Goal: Task Accomplishment & Management: Complete application form

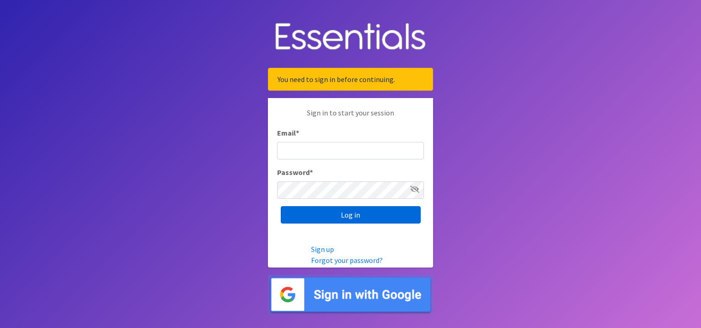
type input "Shawna.Blankenship@use.salvationarmy.org"
click at [348, 212] on input "Log in" at bounding box center [351, 214] width 140 height 17
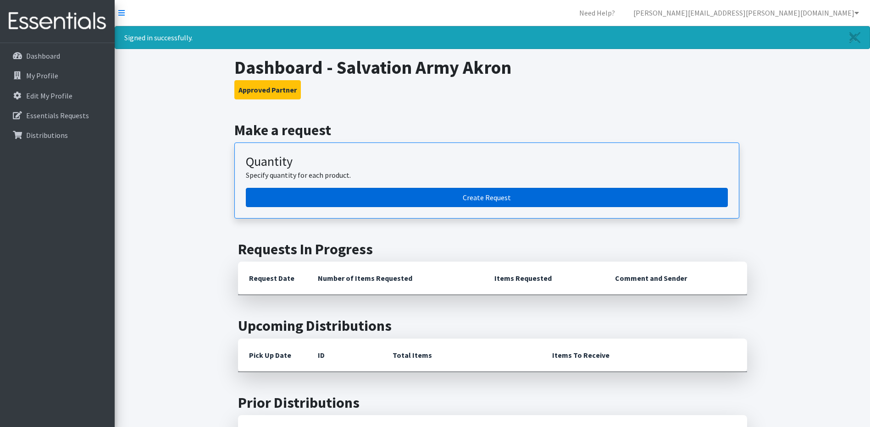
click at [450, 199] on link "Create Request" at bounding box center [487, 197] width 482 height 19
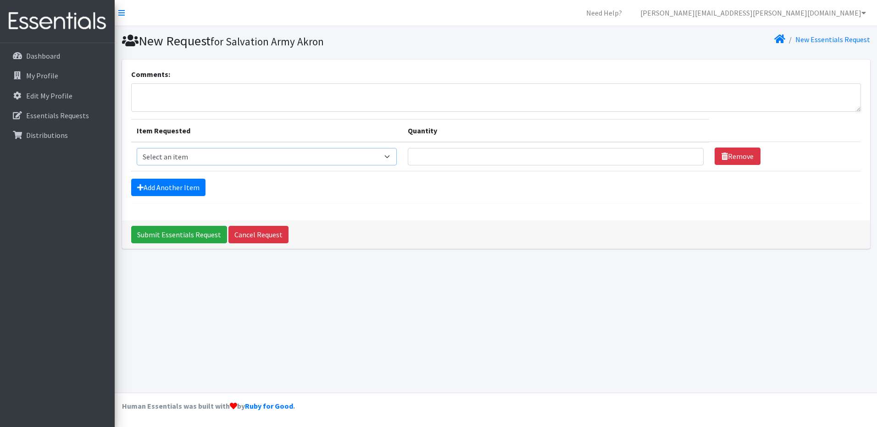
click at [390, 160] on select "Select an item Adult XXX Large Adult Large Adult XX Large Adult Medium Adult Sm…" at bounding box center [267, 156] width 261 height 17
select select "406"
click at [137, 148] on select "Select an item Adult XXX Large Adult Large Adult XX Large Adult Medium Adult Sm…" at bounding box center [267, 156] width 261 height 17
click at [472, 158] on input "Quantity" at bounding box center [556, 156] width 296 height 17
type input "20"
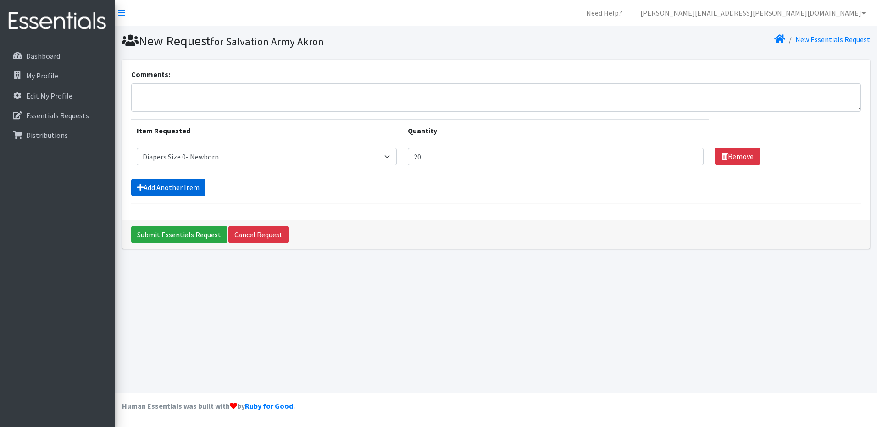
click at [146, 189] on link "Add Another Item" at bounding box center [168, 187] width 74 height 17
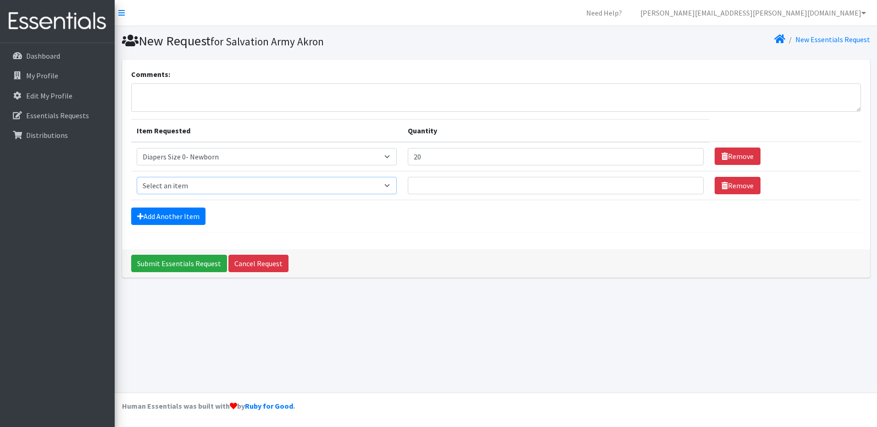
click at [272, 187] on select "Select an item Adult XXX Large Adult Large Adult XX Large Adult Medium Adult Sm…" at bounding box center [267, 185] width 261 height 17
select select "408"
click at [137, 177] on select "Select an item Adult XXX Large Adult Large Adult XX Large Adult Medium Adult Sm…" at bounding box center [267, 185] width 261 height 17
click at [431, 189] on input "Quantity" at bounding box center [556, 185] width 296 height 17
type input "20"
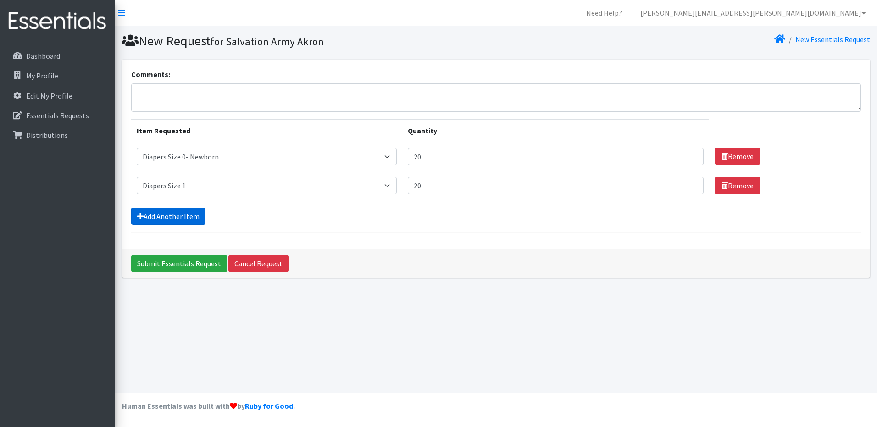
click at [193, 214] on link "Add Another Item" at bounding box center [168, 216] width 74 height 17
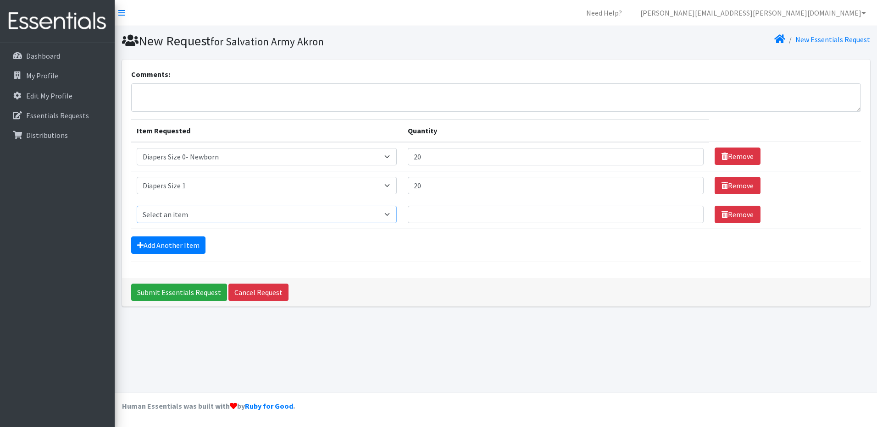
click at [266, 213] on select "Select an item Adult XXX Large Adult Large Adult XX Large Adult Medium Adult Sm…" at bounding box center [267, 214] width 261 height 17
select select "426"
click at [137, 206] on select "Select an item Adult XXX Large Adult Large Adult XX Large Adult Medium Adult Sm…" at bounding box center [267, 214] width 261 height 17
click at [434, 212] on input "Quantity" at bounding box center [556, 214] width 296 height 17
type input "20"
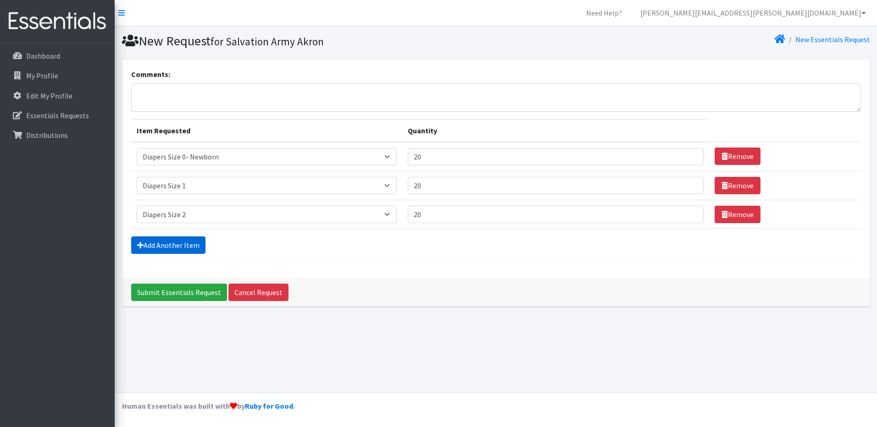
click at [179, 243] on link "Add Another Item" at bounding box center [168, 245] width 74 height 17
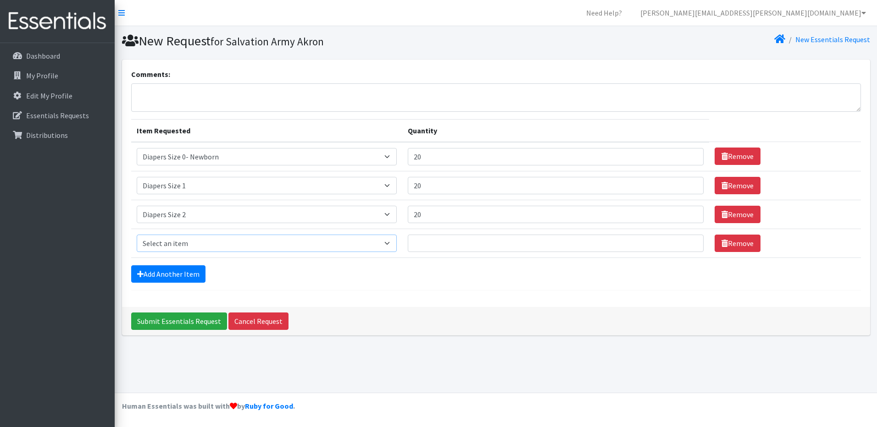
click at [306, 246] on select "Select an item Adult XXX Large Adult Large Adult XX Large Adult Medium Adult Sm…" at bounding box center [267, 243] width 261 height 17
select select "428"
click at [137, 235] on select "Select an item Adult XXX Large Adult Large Adult XX Large Adult Medium Adult Sm…" at bounding box center [267, 243] width 261 height 17
click at [431, 244] on input "Quantity" at bounding box center [556, 243] width 296 height 17
type input "20"
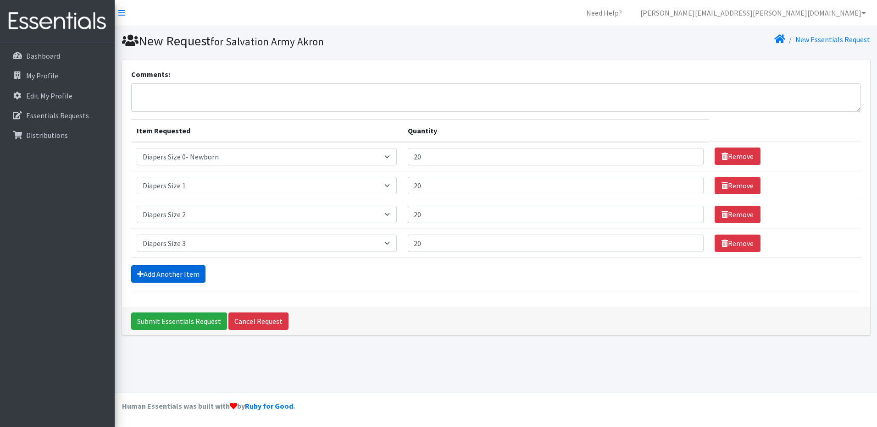
click at [184, 272] on link "Add Another Item" at bounding box center [168, 274] width 74 height 17
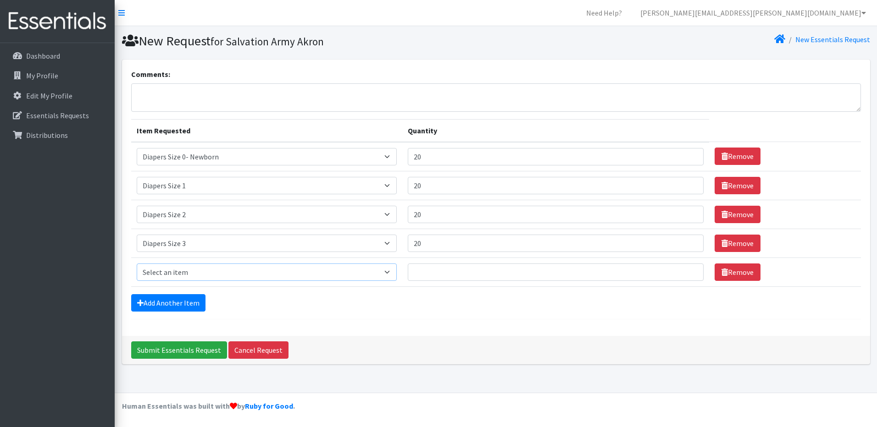
click at [194, 274] on select "Select an item Adult XXX Large Adult Large Adult XX Large Adult Medium Adult Sm…" at bounding box center [267, 272] width 261 height 17
select select "414"
click at [137, 264] on select "Select an item Adult XXX Large Adult Large Adult XX Large Adult Medium Adult Sm…" at bounding box center [267, 272] width 261 height 17
click at [434, 277] on input "Quantity" at bounding box center [556, 272] width 296 height 17
type input "20"
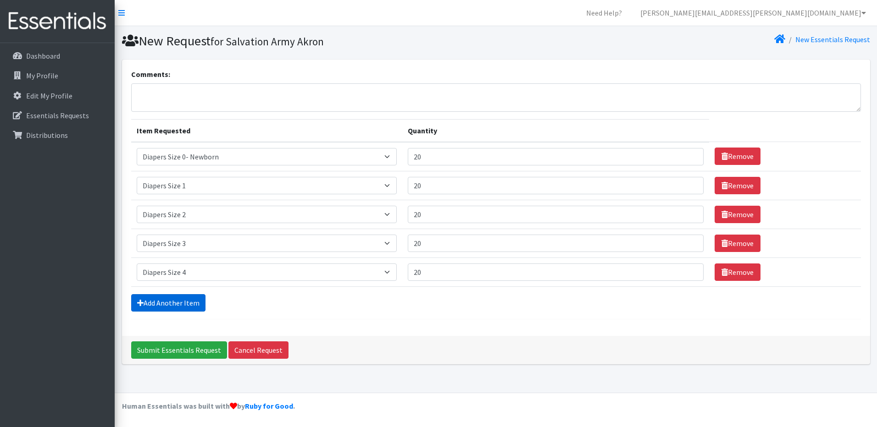
click at [156, 302] on link "Add Another Item" at bounding box center [168, 302] width 74 height 17
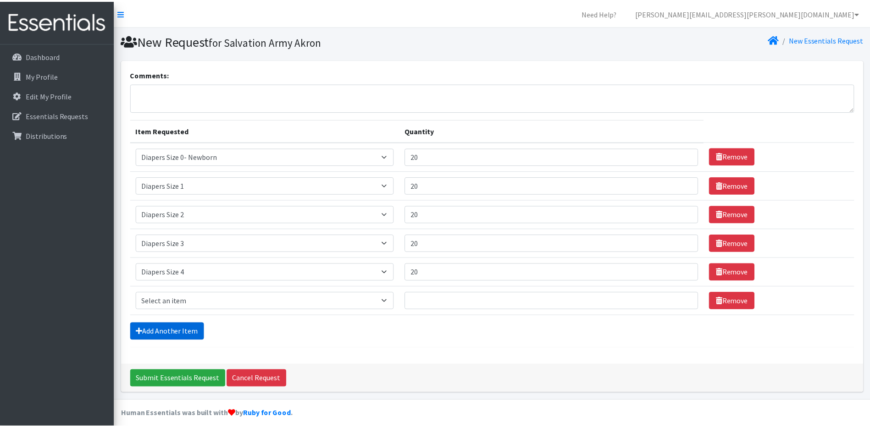
scroll to position [8, 0]
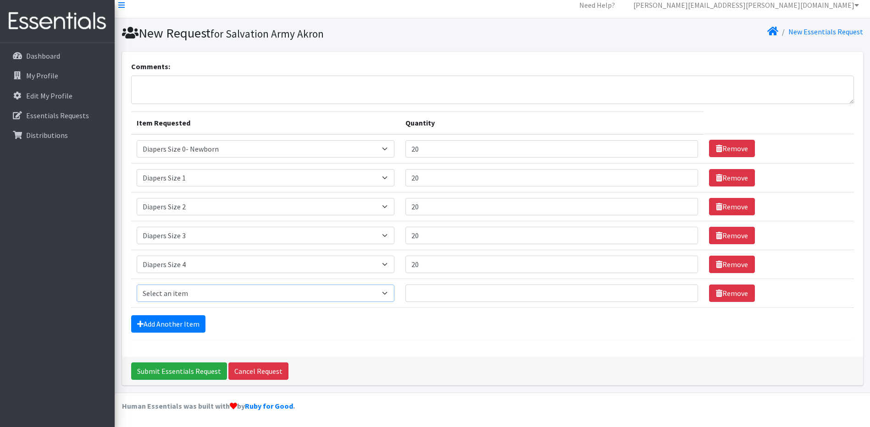
click at [288, 293] on select "Select an item Adult XXX Large Adult Large Adult XX Large Adult Medium Adult Sm…" at bounding box center [266, 293] width 258 height 17
select select "415"
click at [137, 285] on select "Select an item Adult XXX Large Adult Large Adult XX Large Adult Medium Adult Sm…" at bounding box center [266, 293] width 258 height 17
click at [420, 295] on input "Quantity" at bounding box center [551, 293] width 293 height 17
type input "20"
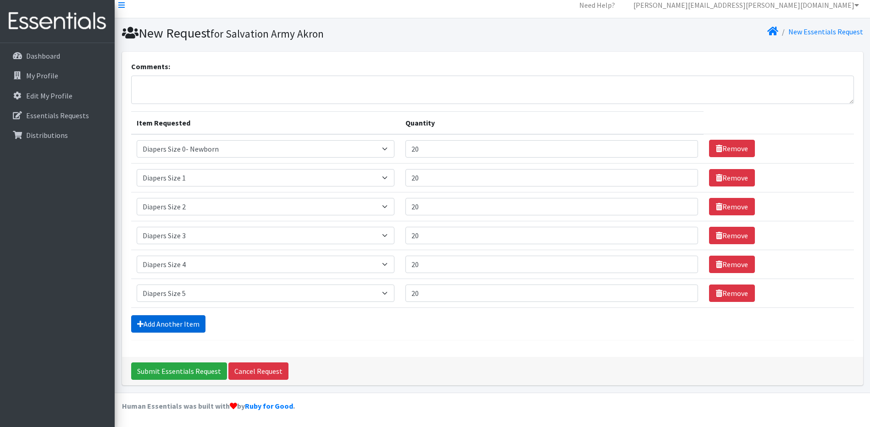
click at [175, 321] on link "Add Another Item" at bounding box center [168, 324] width 74 height 17
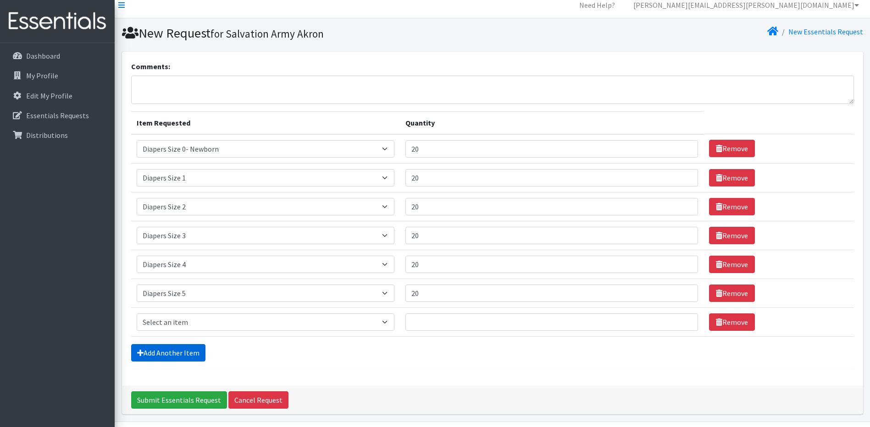
scroll to position [37, 0]
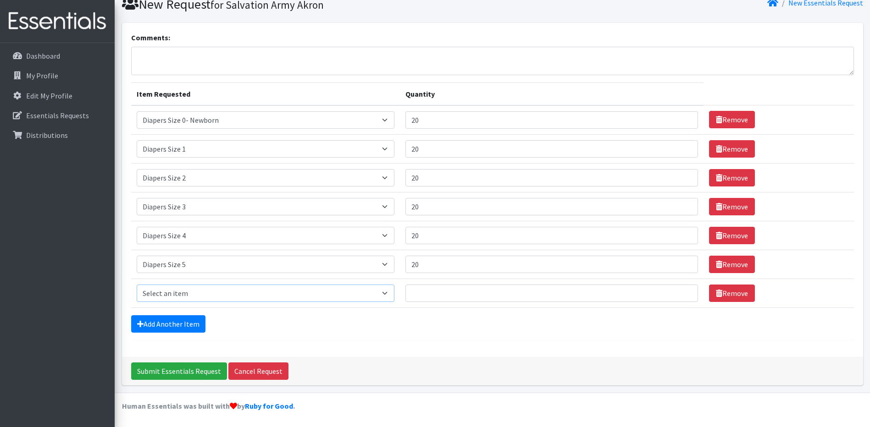
click at [282, 293] on select "Select an item Adult XXX Large Adult Large Adult XX Large Adult Medium Adult Sm…" at bounding box center [266, 293] width 258 height 17
select select "417"
click at [137, 285] on select "Select an item Adult XXX Large Adult Large Adult XX Large Adult Medium Adult Sm…" at bounding box center [266, 293] width 258 height 17
click at [425, 291] on input "Quantity" at bounding box center [551, 293] width 293 height 17
type input "20"
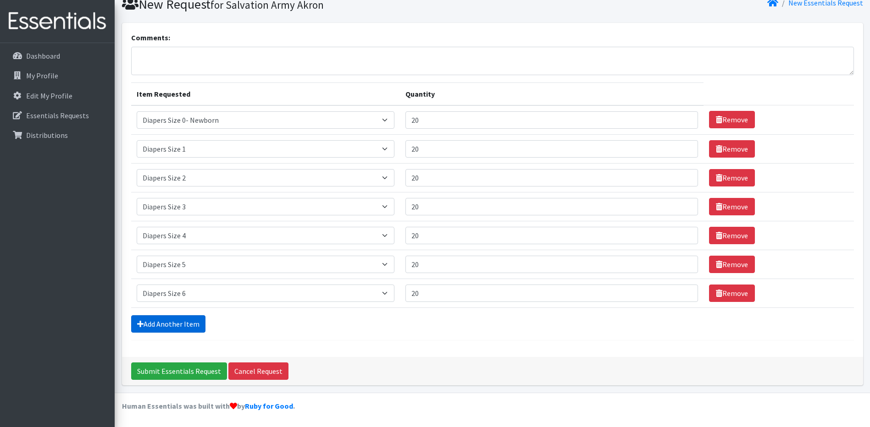
click at [187, 323] on link "Add Another Item" at bounding box center [168, 324] width 74 height 17
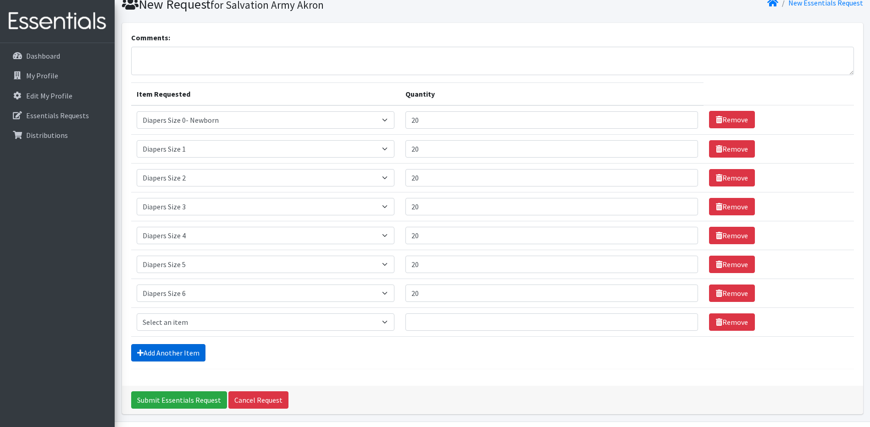
scroll to position [66, 0]
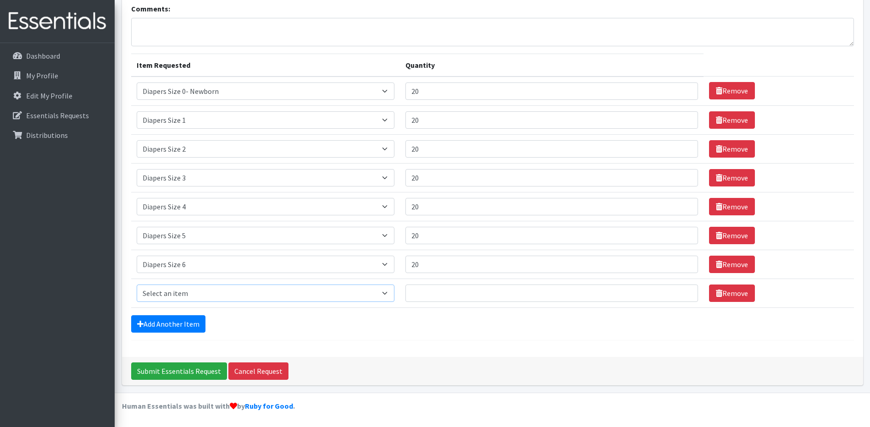
click at [333, 294] on select "Select an item Adult XXX Large Adult Large Adult XX Large Adult Medium Adult Sm…" at bounding box center [266, 293] width 258 height 17
select select "4739"
click at [137, 285] on select "Select an item Adult XXX Large Adult Large Adult XX Large Adult Medium Adult Sm…" at bounding box center [266, 293] width 258 height 17
click at [423, 294] on input "Quantity" at bounding box center [551, 293] width 293 height 17
type input "20"
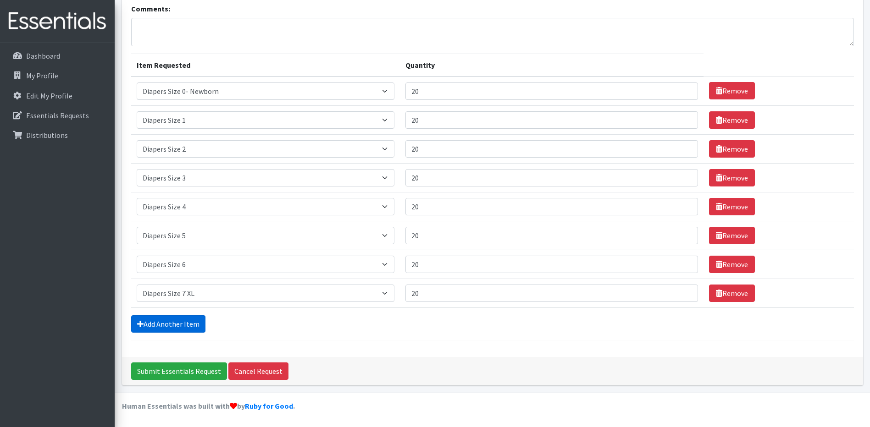
drag, startPoint x: 181, startPoint y: 324, endPoint x: 186, endPoint y: 323, distance: 5.1
click at [182, 324] on link "Add Another Item" at bounding box center [168, 324] width 74 height 17
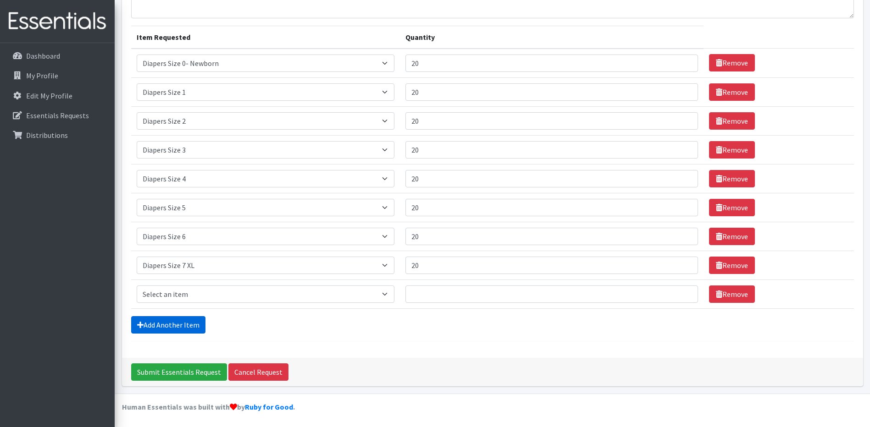
scroll to position [94, 0]
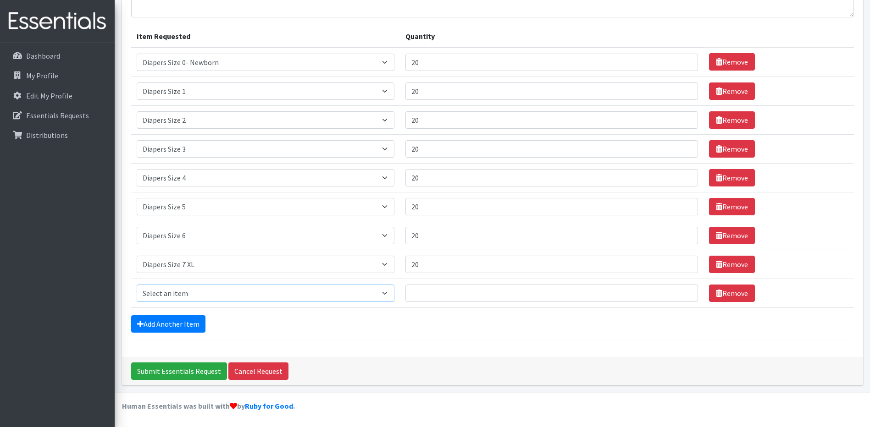
click at [342, 298] on select "Select an item Adult XXX Large Adult Large Adult XX Large Adult Medium Adult Sm…" at bounding box center [266, 293] width 258 height 17
select select "2925"
click at [137, 285] on select "Select an item Adult XXX Large Adult Large Adult XX Large Adult Medium Adult Sm…" at bounding box center [266, 293] width 258 height 17
click at [424, 290] on input "Quantity" at bounding box center [551, 293] width 293 height 17
type input "12"
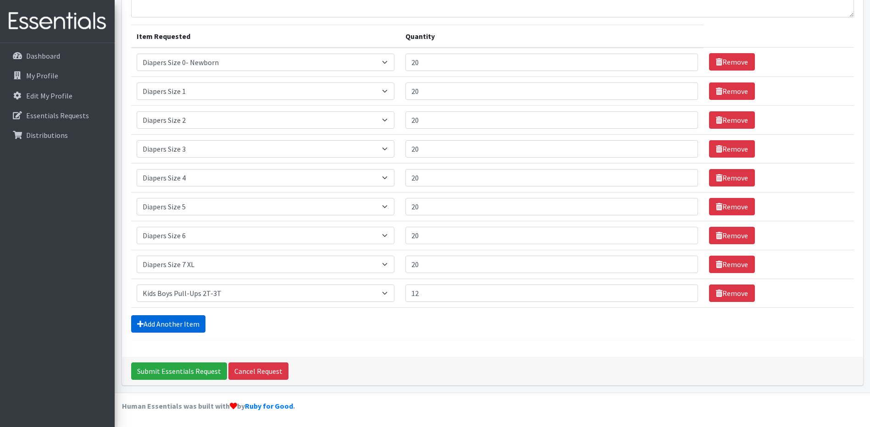
click at [176, 322] on link "Add Another Item" at bounding box center [168, 324] width 74 height 17
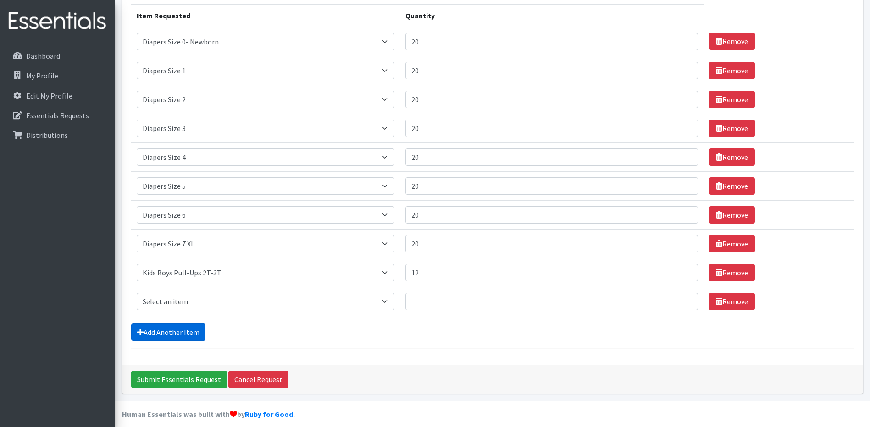
scroll to position [123, 0]
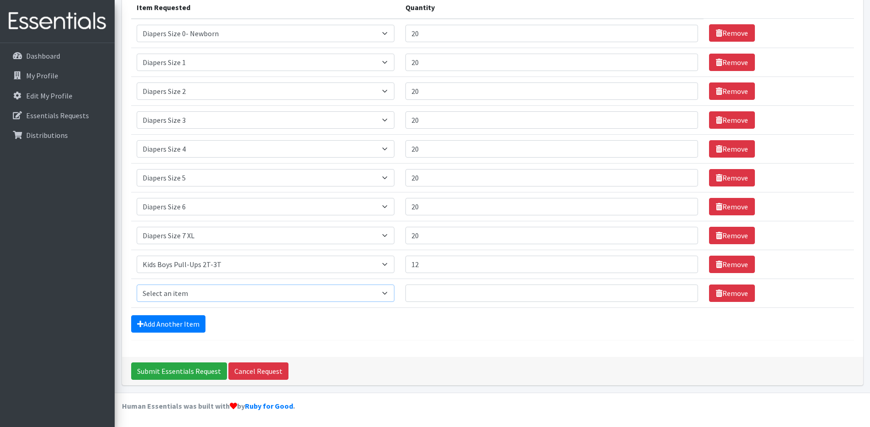
click at [191, 294] on select "Select an item Adult XXX Large Adult Large Adult XX Large Adult Medium Adult Sm…" at bounding box center [266, 293] width 258 height 17
select select "2927"
click at [137, 285] on select "Select an item Adult XXX Large Adult Large Adult XX Large Adult Medium Adult Sm…" at bounding box center [266, 293] width 258 height 17
drag, startPoint x: 428, startPoint y: 291, endPoint x: 426, endPoint y: 295, distance: 4.7
click at [426, 294] on input "Quantity" at bounding box center [551, 293] width 293 height 17
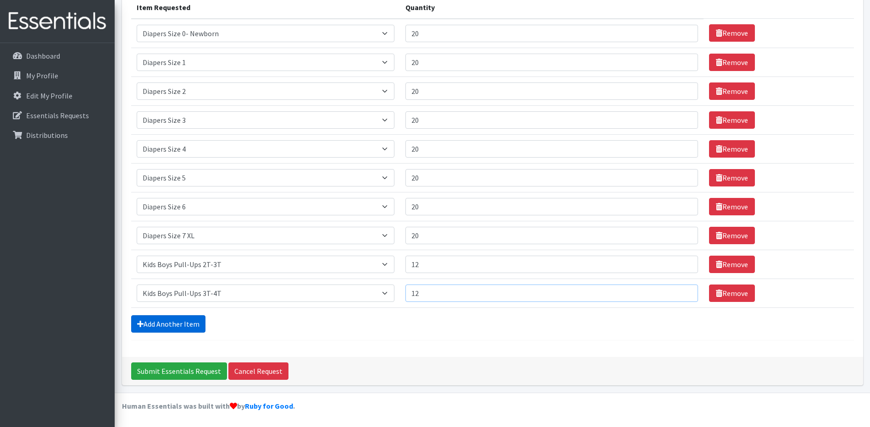
type input "12"
click at [167, 325] on link "Add Another Item" at bounding box center [168, 324] width 74 height 17
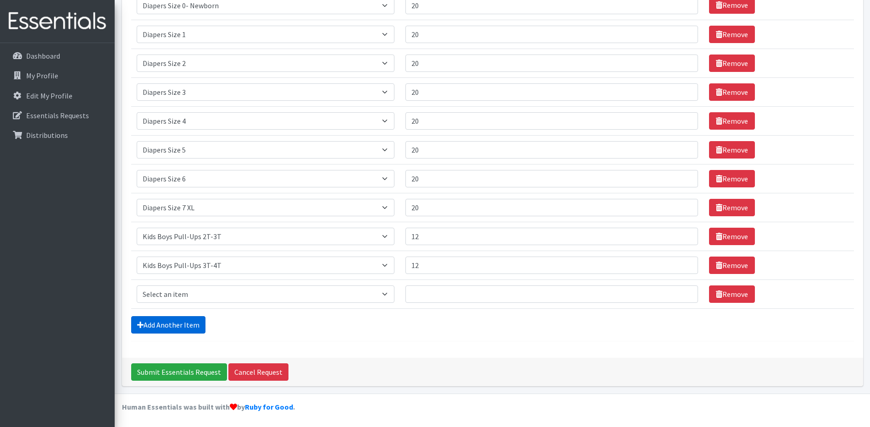
scroll to position [152, 0]
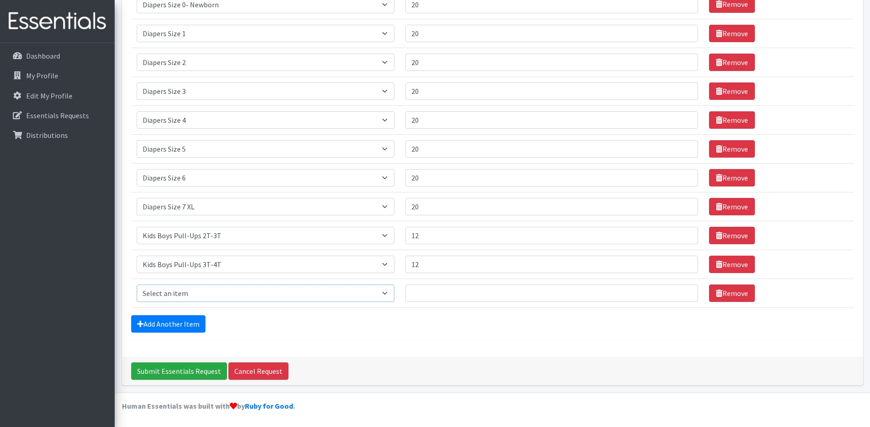
click at [177, 296] on select "Select an item Adult XXX Large Adult Large Adult XX Large Adult Medium Adult Sm…" at bounding box center [266, 293] width 258 height 17
select select "2929"
click at [137, 285] on select "Select an item Adult XXX Large Adult Large Adult XX Large Adult Medium Adult Sm…" at bounding box center [266, 293] width 258 height 17
click at [424, 292] on input "Quantity" at bounding box center [551, 293] width 293 height 17
type input "12"
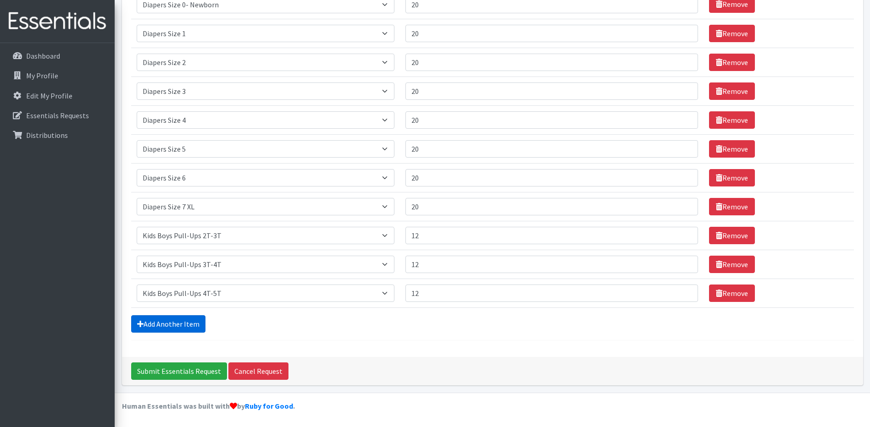
click at [193, 323] on link "Add Another Item" at bounding box center [168, 324] width 74 height 17
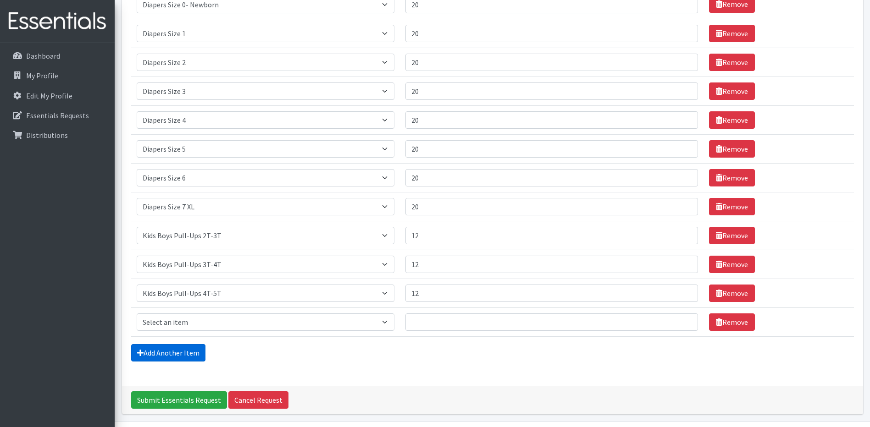
scroll to position [181, 0]
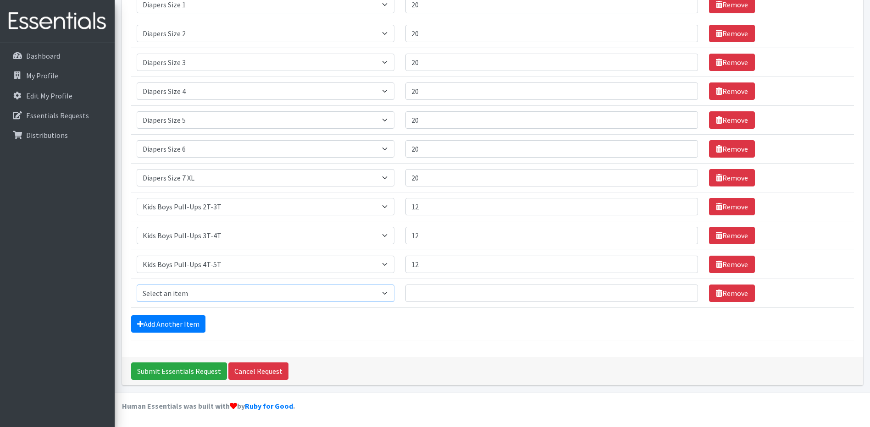
click at [225, 296] on select "Select an item Adult XXX Large Adult Large Adult XX Large Adult Medium Adult Sm…" at bounding box center [266, 293] width 258 height 17
select select "2924"
click at [137, 285] on select "Select an item Adult XXX Large Adult Large Adult XX Large Adult Medium Adult Sm…" at bounding box center [266, 293] width 258 height 17
click at [429, 294] on input "Quantity" at bounding box center [551, 293] width 293 height 17
type input "12"
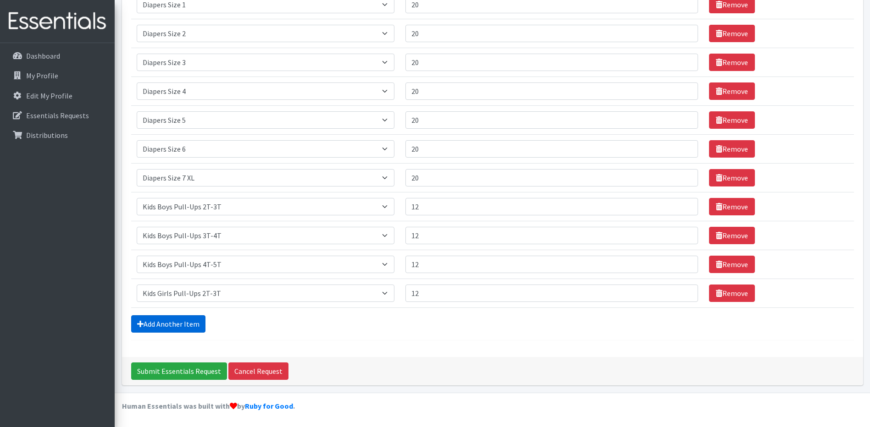
click at [165, 323] on link "Add Another Item" at bounding box center [168, 324] width 74 height 17
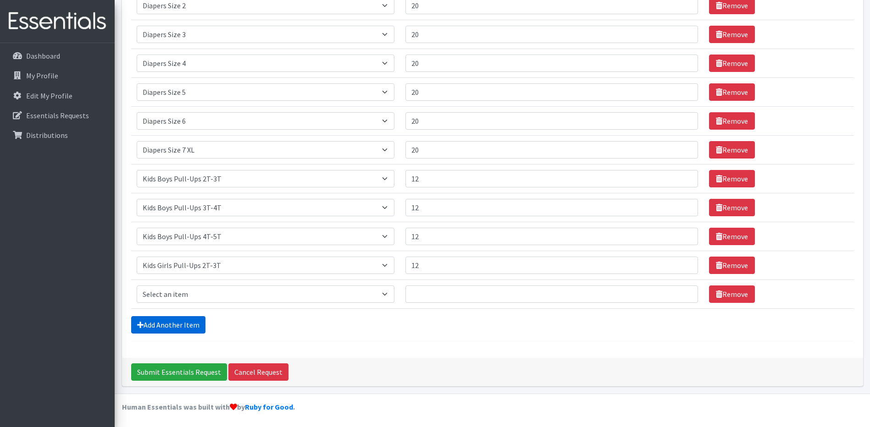
scroll to position [210, 0]
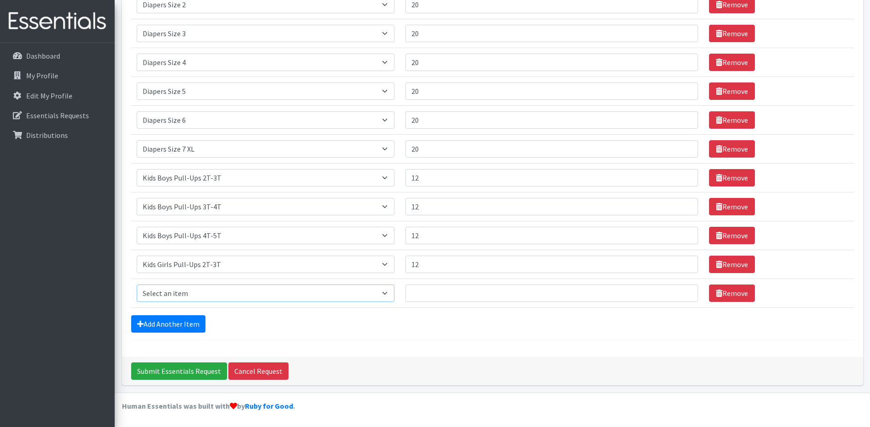
click at [185, 292] on select "Select an item Adult XXX Large Adult Large Adult XX Large Adult Medium Adult Sm…" at bounding box center [266, 293] width 258 height 17
select select "2926"
click at [137, 285] on select "Select an item Adult XXX Large Adult Large Adult XX Large Adult Medium Adult Sm…" at bounding box center [266, 293] width 258 height 17
click at [426, 292] on input "Quantity" at bounding box center [551, 293] width 293 height 17
type input "12"
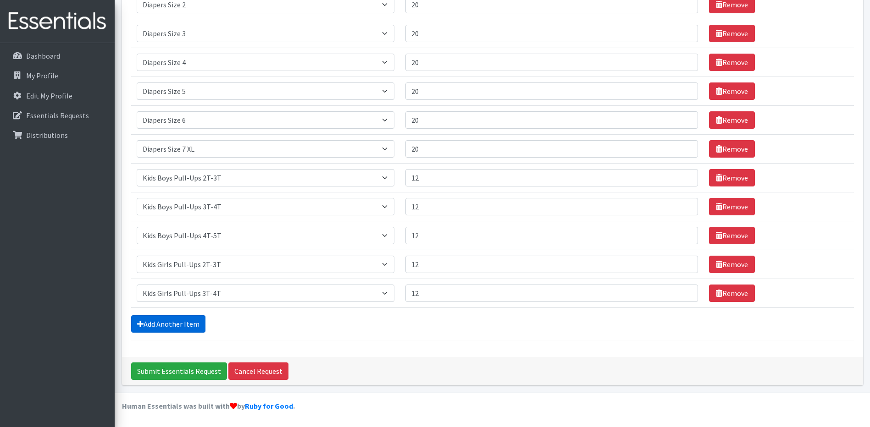
click at [168, 323] on link "Add Another Item" at bounding box center [168, 324] width 74 height 17
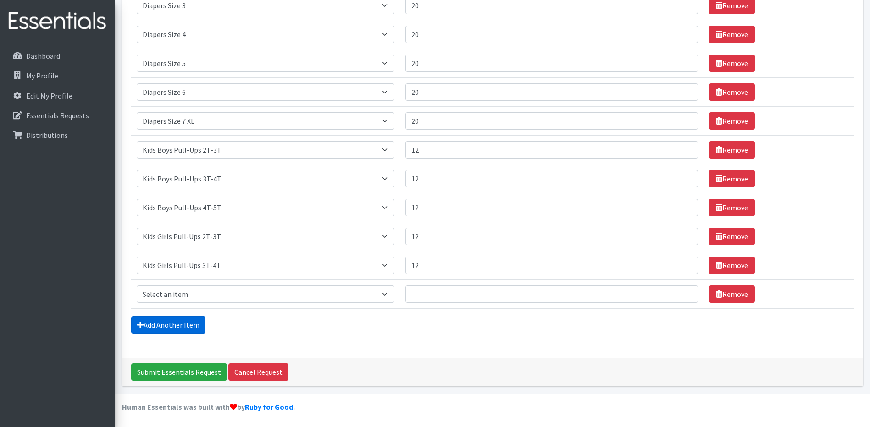
scroll to position [239, 0]
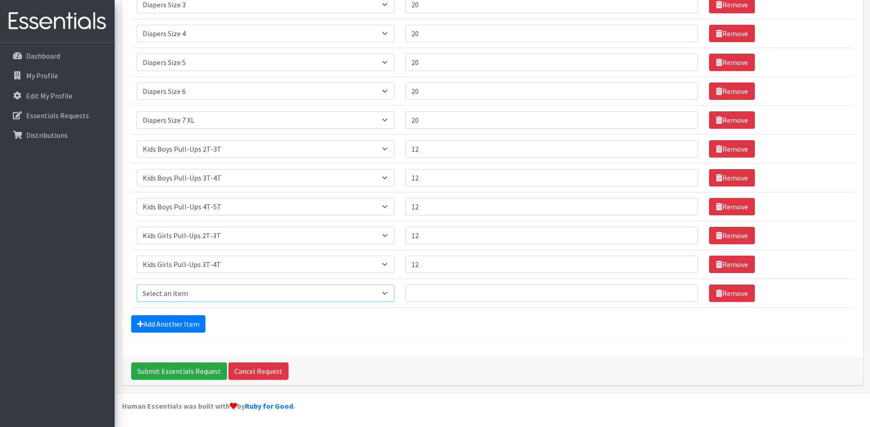
click at [185, 292] on select "Select an item Adult XXX Large Adult Large Adult XX Large Adult Medium Adult Sm…" at bounding box center [266, 293] width 258 height 17
select select "2928"
click at [137, 285] on select "Select an item Adult XXX Large Adult Large Adult XX Large Adult Medium Adult Sm…" at bounding box center [266, 293] width 258 height 17
click at [421, 294] on input "Quantity" at bounding box center [551, 293] width 293 height 17
type input "12"
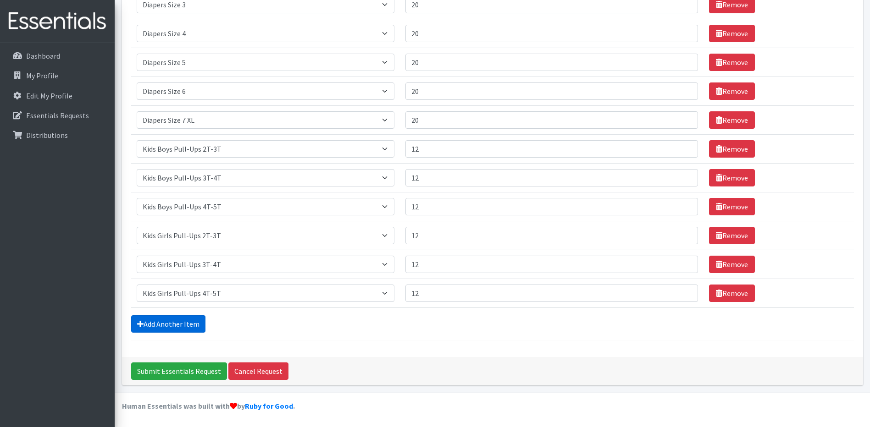
click at [186, 323] on link "Add Another Item" at bounding box center [168, 324] width 74 height 17
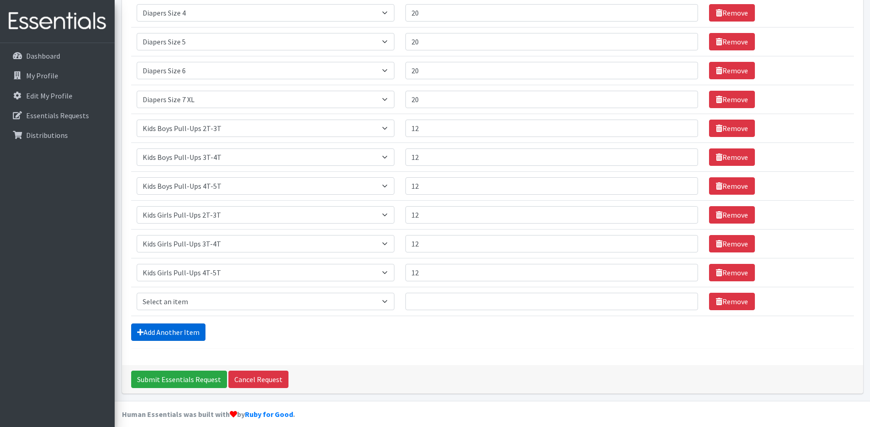
scroll to position [268, 0]
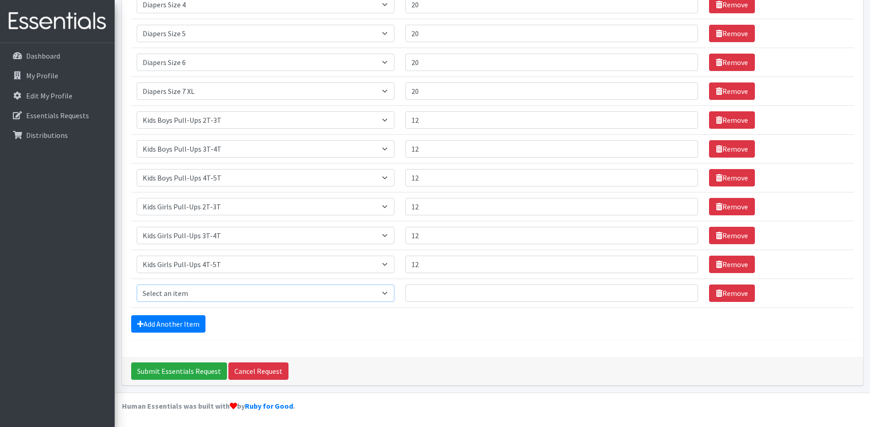
click at [200, 292] on select "Select an item Adult XXX Large Adult Large Adult XX Large Adult Medium Adult Sm…" at bounding box center [266, 293] width 258 height 17
select select "11444"
click at [137, 285] on select "Select an item Adult XXX Large Adult Large Adult XX Large Adult Medium Adult Sm…" at bounding box center [266, 293] width 258 height 17
click at [419, 296] on input "Quantity" at bounding box center [551, 293] width 293 height 17
type input "10"
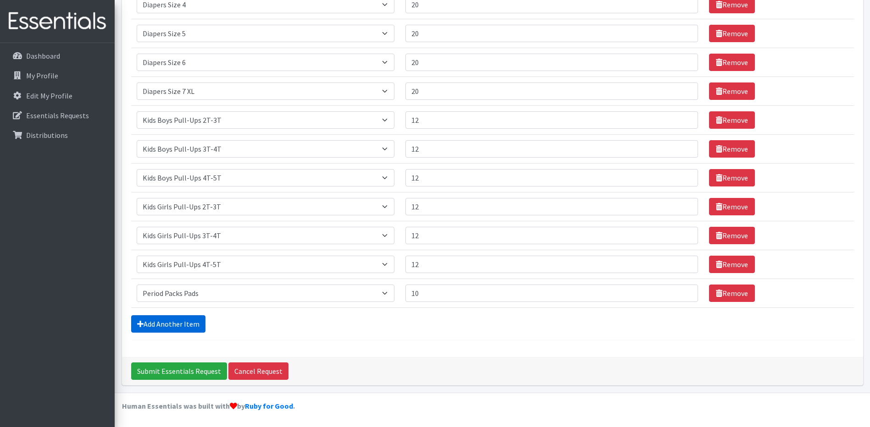
click at [180, 324] on link "Add Another Item" at bounding box center [168, 324] width 74 height 17
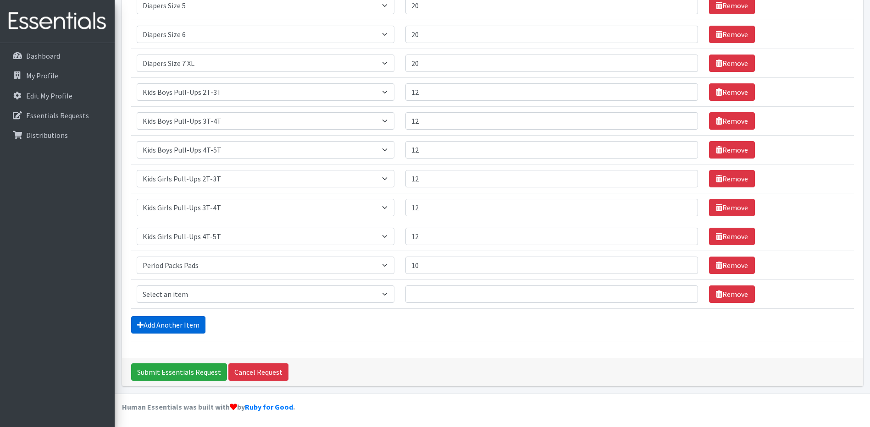
scroll to position [297, 0]
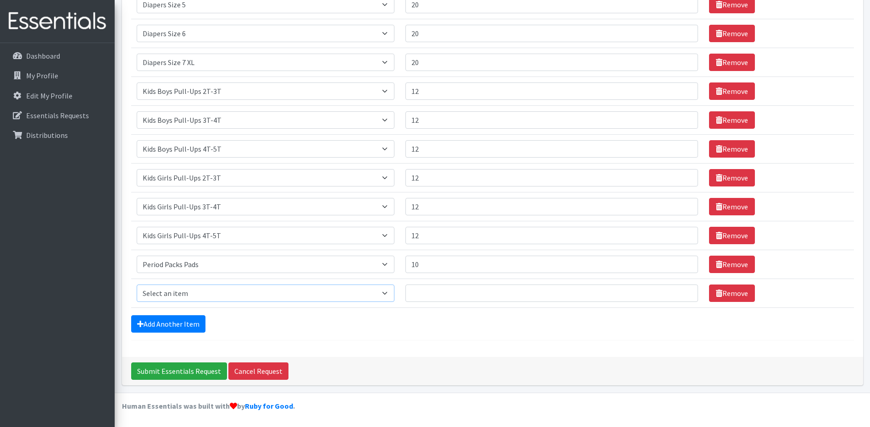
click at [311, 292] on select "Select an item Adult XXX Large Adult Large Adult XX Large Adult Medium Adult Sm…" at bounding box center [266, 293] width 258 height 17
select select "11445"
click at [137, 285] on select "Select an item Adult XXX Large Adult Large Adult XX Large Adult Medium Adult Sm…" at bounding box center [266, 293] width 258 height 17
click at [425, 292] on input "Quantity" at bounding box center [551, 293] width 293 height 17
type input "10"
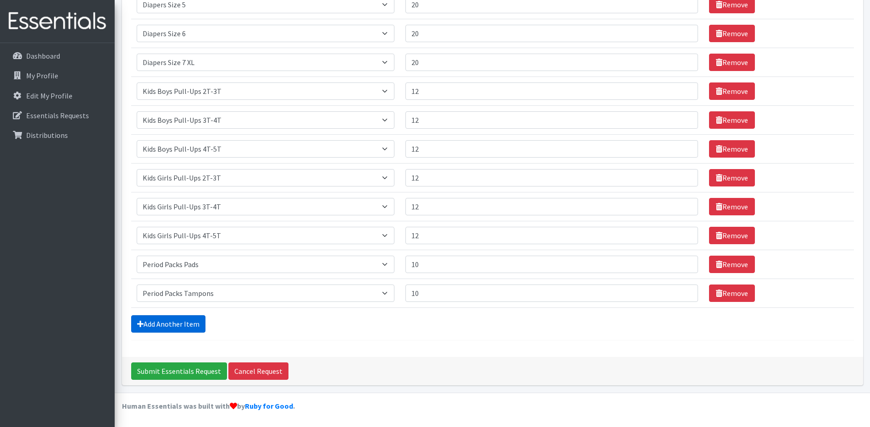
click at [187, 326] on link "Add Another Item" at bounding box center [168, 324] width 74 height 17
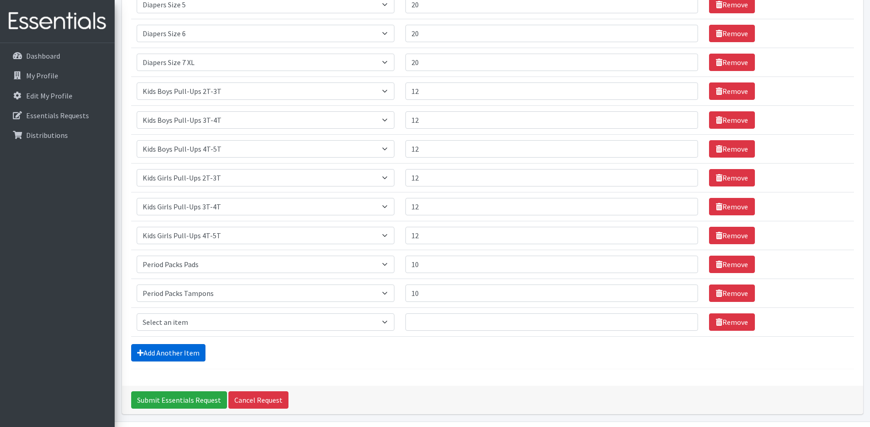
scroll to position [326, 0]
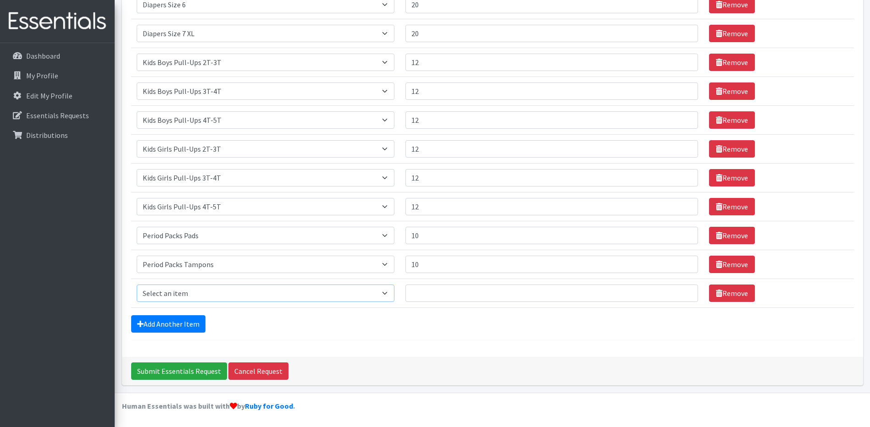
click at [239, 295] on select "Select an item Adult XXX Large Adult Large Adult XX Large Adult Medium Adult Sm…" at bounding box center [266, 293] width 258 height 17
select select "4828"
click at [137, 285] on select "Select an item Adult XXX Large Adult Large Adult XX Large Adult Medium Adult Sm…" at bounding box center [266, 293] width 258 height 17
click at [420, 294] on input "Quantity" at bounding box center [551, 293] width 293 height 17
type input "40"
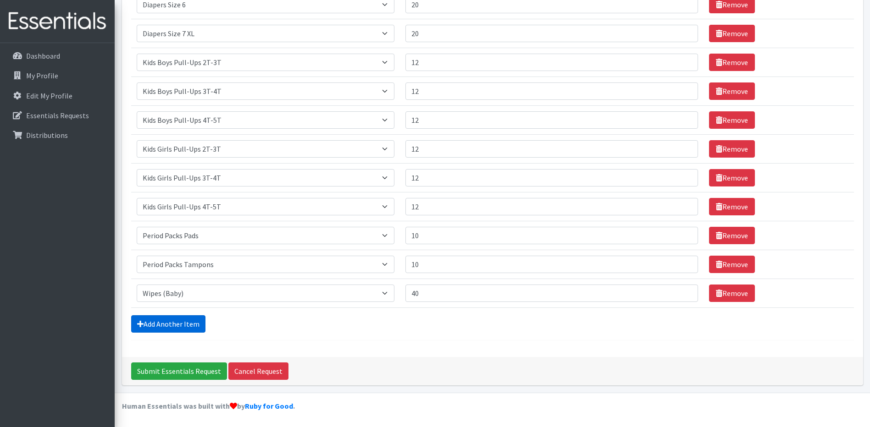
click at [184, 323] on link "Add Another Item" at bounding box center [168, 324] width 74 height 17
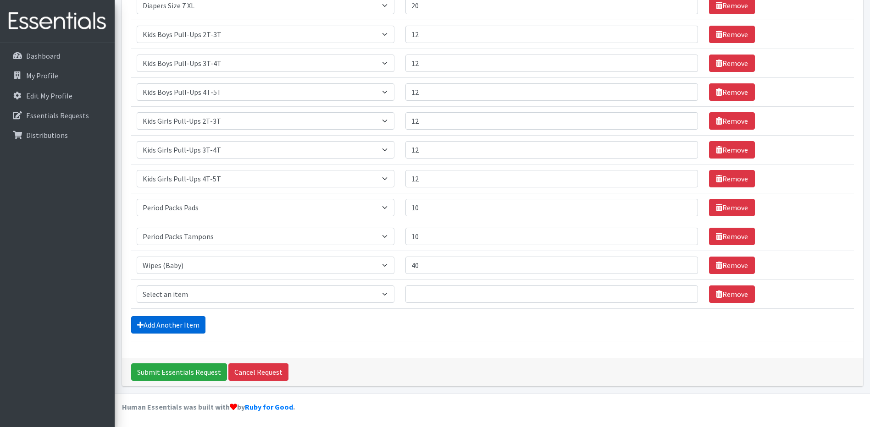
scroll to position [355, 0]
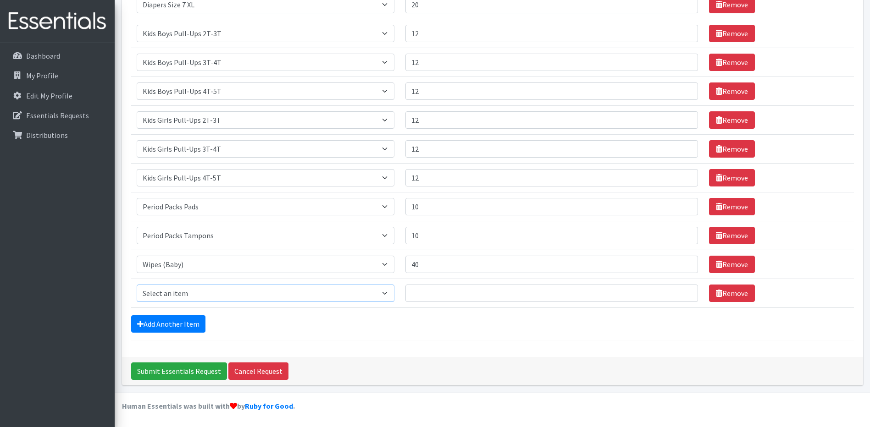
click at [333, 295] on select "Select an item Adult XXX Large Adult Large Adult XX Large Adult Medium Adult Sm…" at bounding box center [266, 293] width 258 height 17
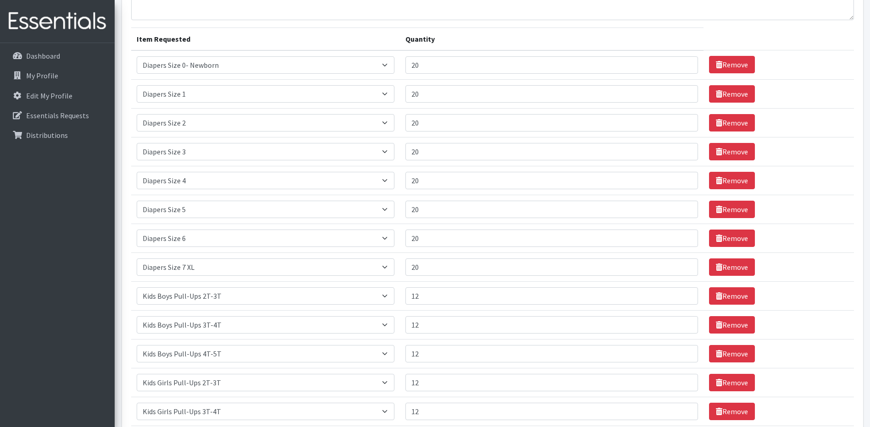
scroll to position [0, 0]
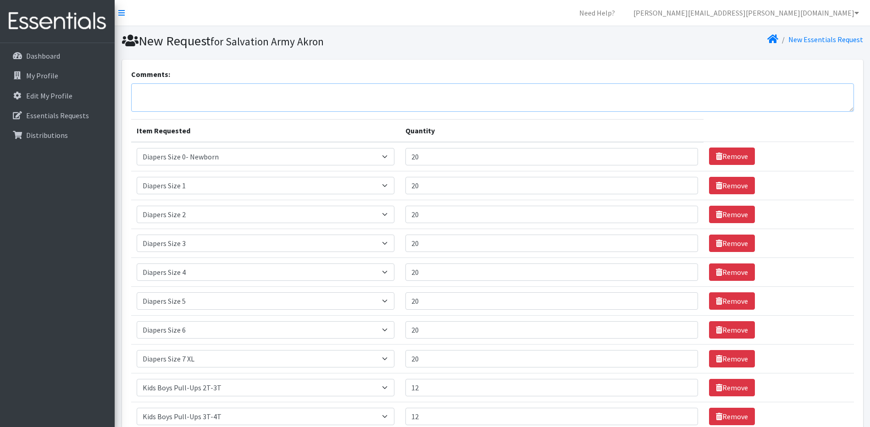
click at [165, 93] on textarea "Comments:" at bounding box center [492, 97] width 723 height 28
type textarea "A"
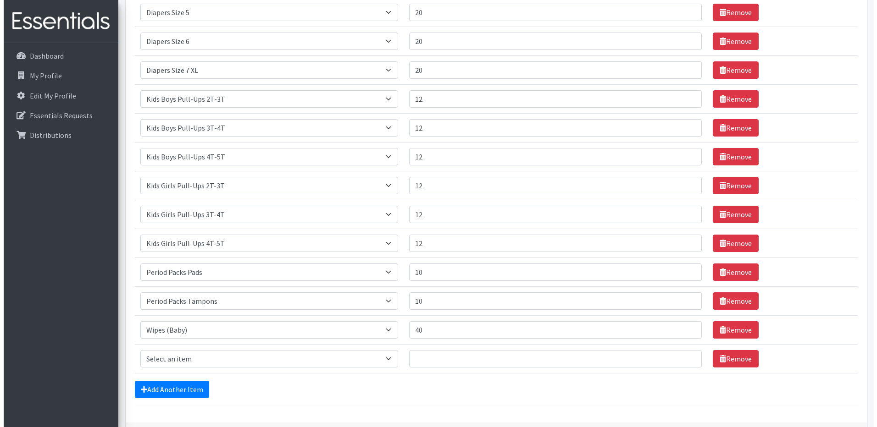
scroll to position [355, 0]
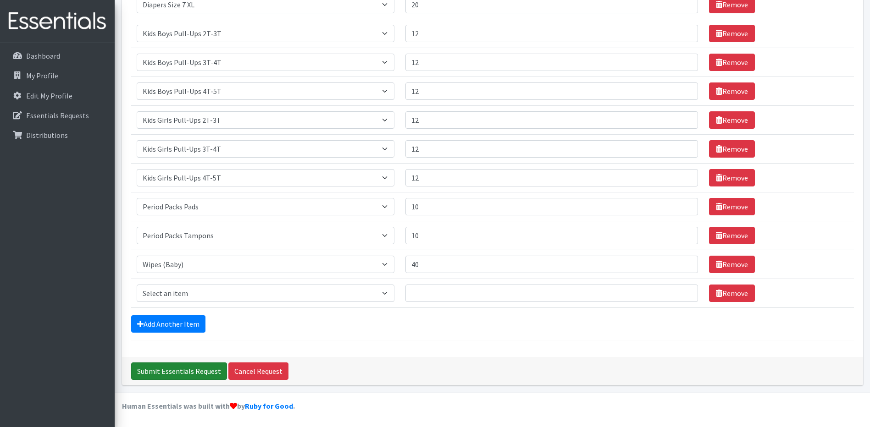
type textarea "TSA Akron"
click at [203, 373] on input "Submit Essentials Request" at bounding box center [179, 371] width 96 height 17
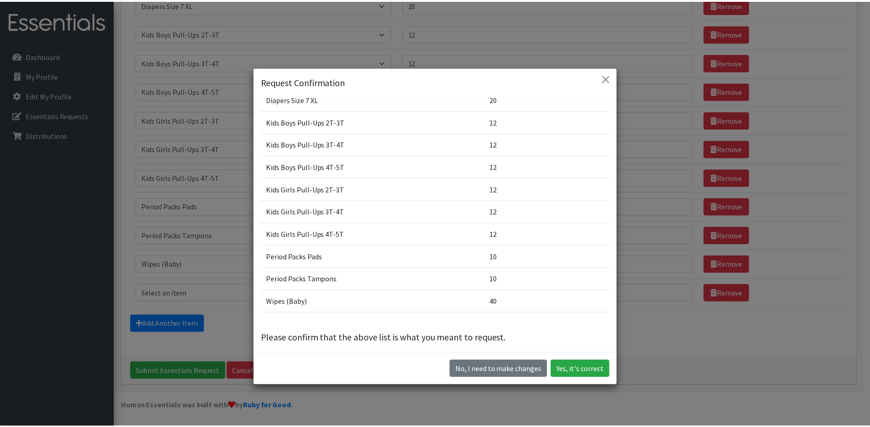
scroll to position [203, 0]
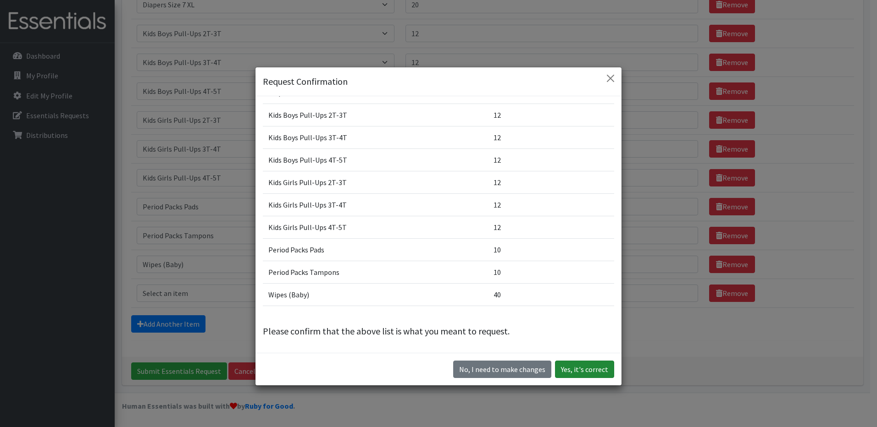
click at [574, 369] on button "Yes, it's correct" at bounding box center [584, 369] width 59 height 17
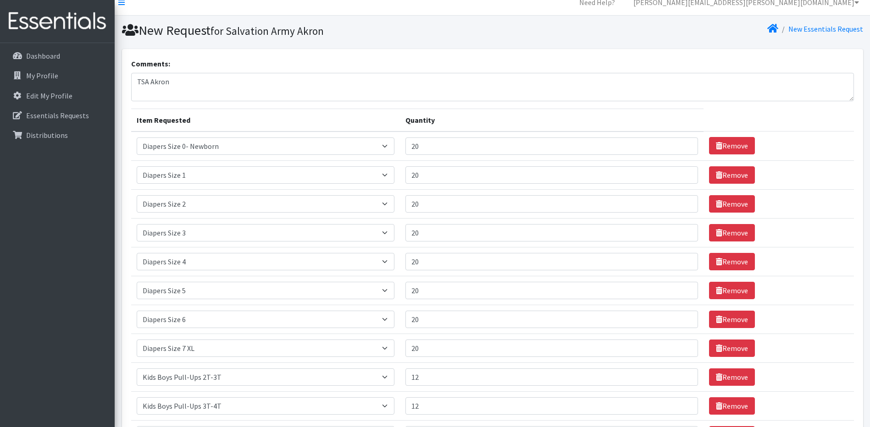
scroll to position [0, 0]
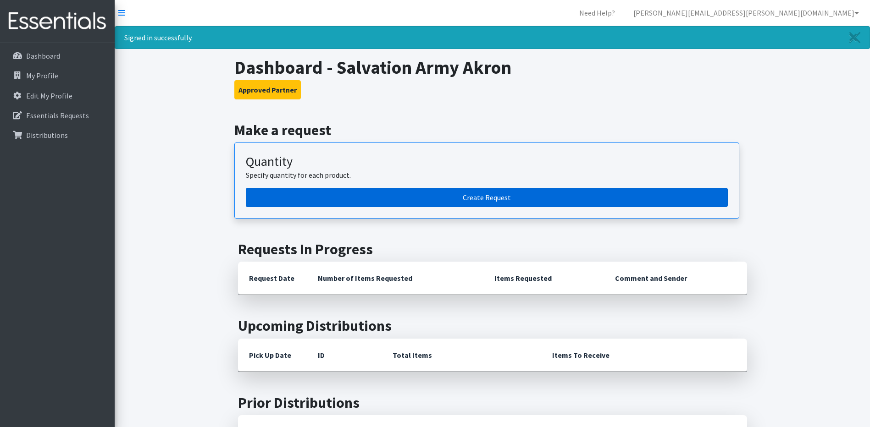
click at [362, 199] on link "Create Request" at bounding box center [487, 197] width 482 height 19
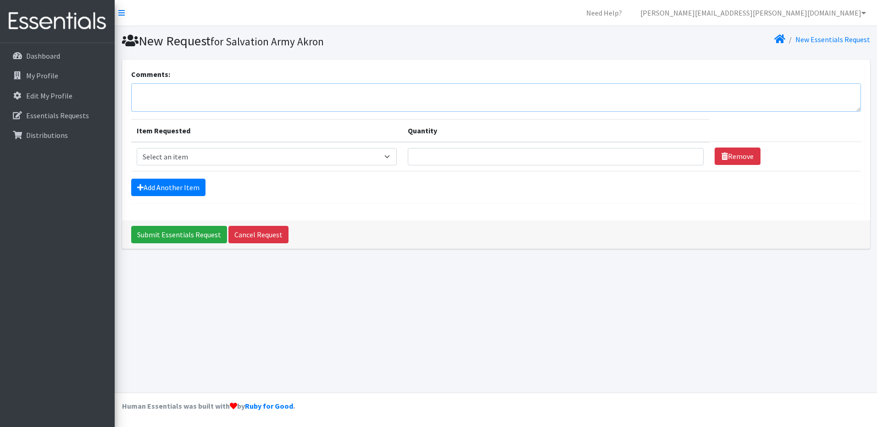
click at [153, 86] on textarea "Comments:" at bounding box center [496, 97] width 730 height 28
type textarea "[PERSON_NAME]"
click at [385, 158] on select "Select an item Adult XXX Large Adult Large Adult XX Large Adult Medium Adult Sm…" at bounding box center [267, 156] width 261 height 17
select select "4828"
click at [137, 148] on select "Select an item Adult XXX Large Adult Large Adult XX Large Adult Medium Adult Sm…" at bounding box center [267, 156] width 261 height 17
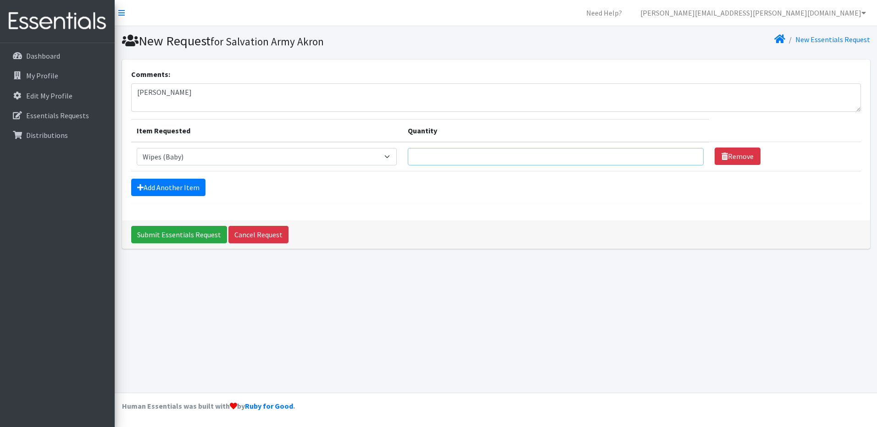
click at [430, 161] on input "Quantity" at bounding box center [556, 156] width 296 height 17
type input "36"
click at [164, 184] on link "Add Another Item" at bounding box center [168, 187] width 74 height 17
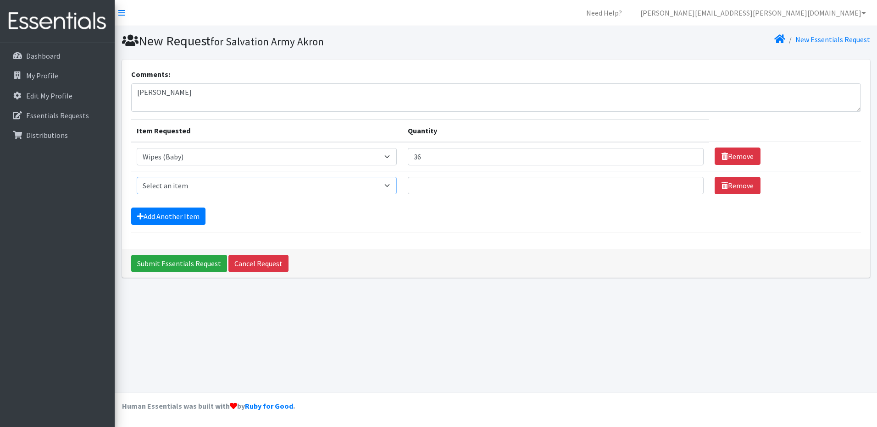
click at [380, 183] on select "Select an item Adult XXX Large Adult Large Adult XX Large Adult Medium Adult Sm…" at bounding box center [267, 185] width 261 height 17
select select "414"
click at [137, 177] on select "Select an item Adult XXX Large Adult Large Adult XX Large Adult Medium Adult Sm…" at bounding box center [267, 185] width 261 height 17
click at [422, 188] on input "Quantity" at bounding box center [556, 185] width 296 height 17
type input "10"
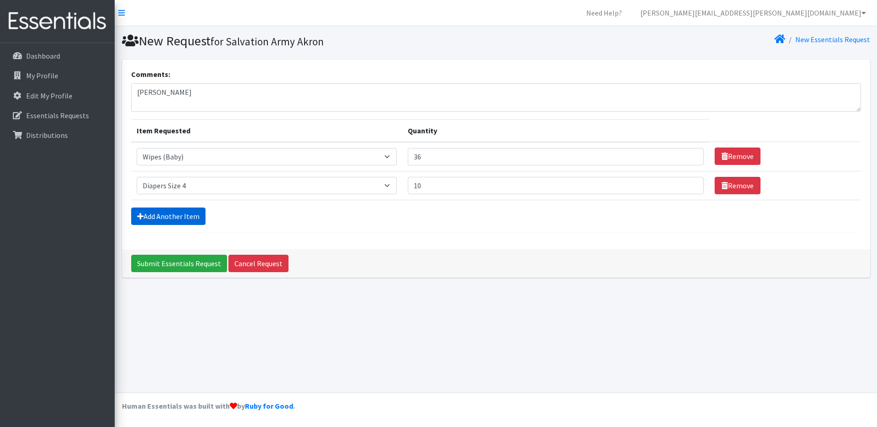
click at [183, 216] on link "Add Another Item" at bounding box center [168, 216] width 74 height 17
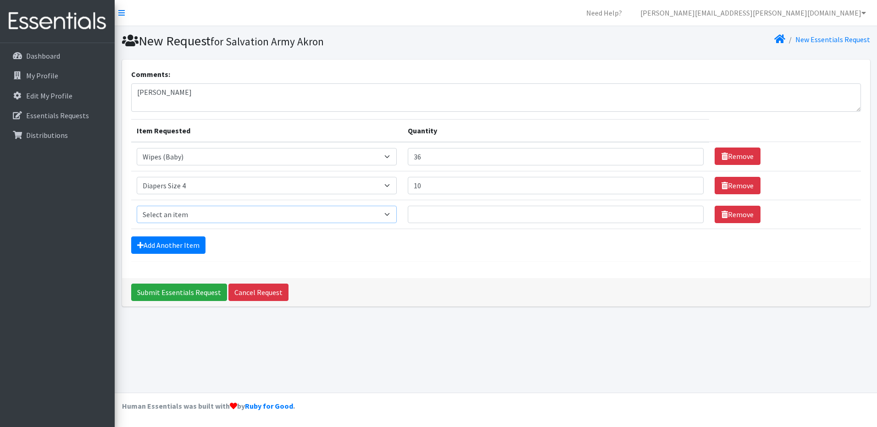
click at [393, 215] on select "Select an item Adult XXX Large Adult Large Adult XX Large Adult Medium Adult Sm…" at bounding box center [267, 214] width 261 height 17
select select "415"
click at [137, 206] on select "Select an item Adult XXX Large Adult Large Adult XX Large Adult Medium Adult Sm…" at bounding box center [267, 214] width 261 height 17
click at [430, 213] on input "Quantity" at bounding box center [556, 214] width 296 height 17
type input "10"
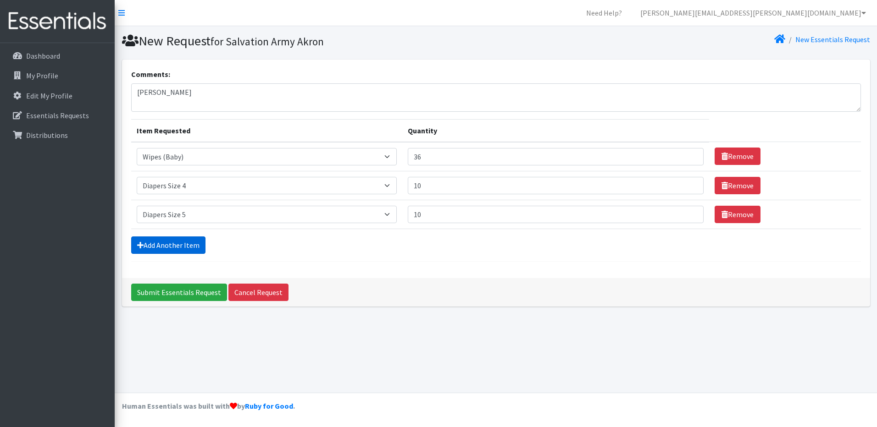
click at [180, 242] on link "Add Another Item" at bounding box center [168, 245] width 74 height 17
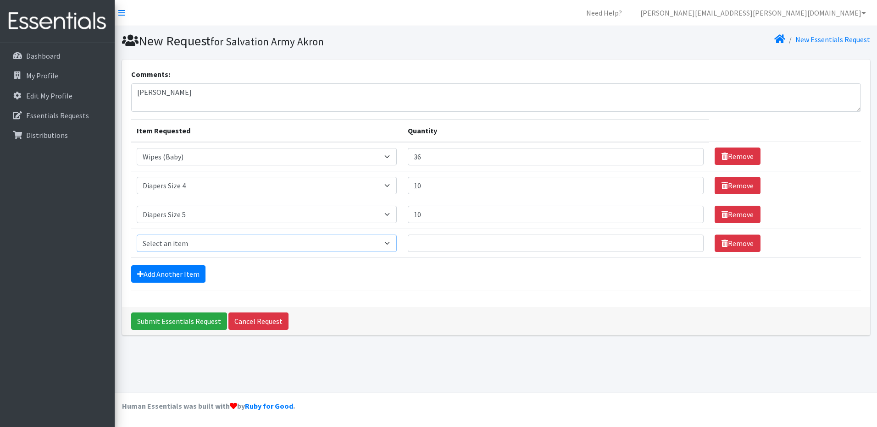
click at [389, 242] on select "Select an item Adult XXX Large Adult Large Adult XX Large Adult Medium Adult Sm…" at bounding box center [267, 243] width 261 height 17
select select "417"
click at [137, 235] on select "Select an item Adult XXX Large Adult Large Adult XX Large Adult Medium Adult Sm…" at bounding box center [267, 243] width 261 height 17
click at [431, 243] on input "Quantity" at bounding box center [556, 243] width 296 height 17
type input "10"
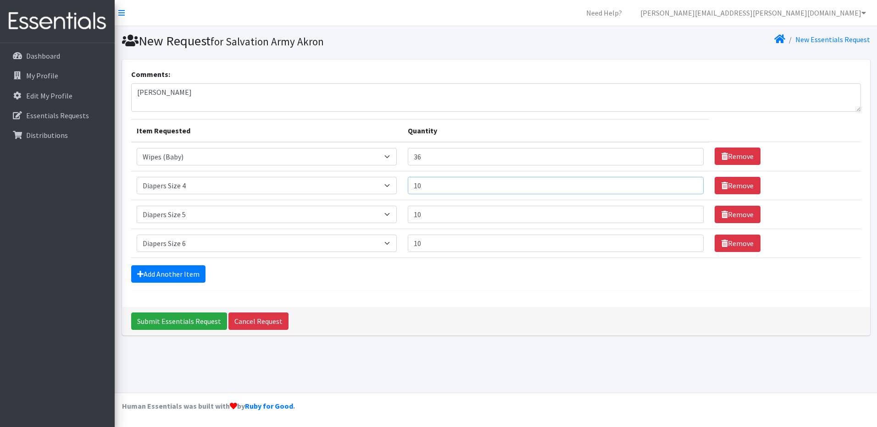
click at [433, 187] on input "10" at bounding box center [556, 185] width 296 height 17
type input "1"
type input "20"
click at [432, 218] on input "10" at bounding box center [556, 214] width 296 height 17
type input "1"
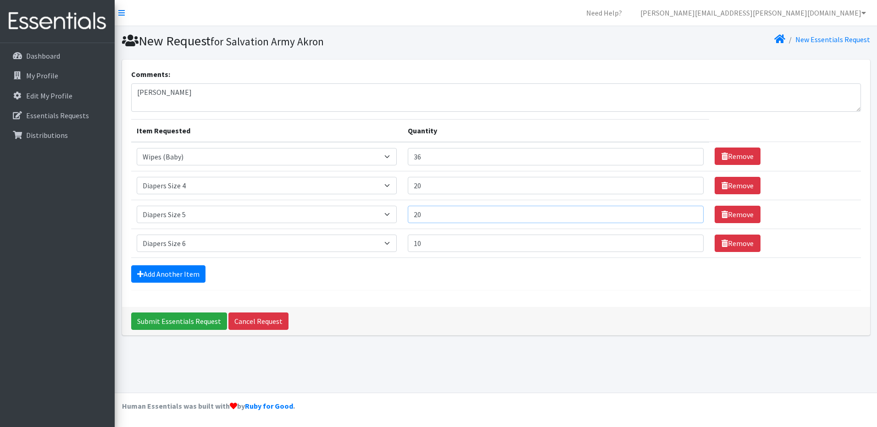
type input "20"
click at [431, 243] on input "10" at bounding box center [556, 243] width 296 height 17
type input "1"
type input "20"
click at [184, 274] on link "Add Another Item" at bounding box center [168, 274] width 74 height 17
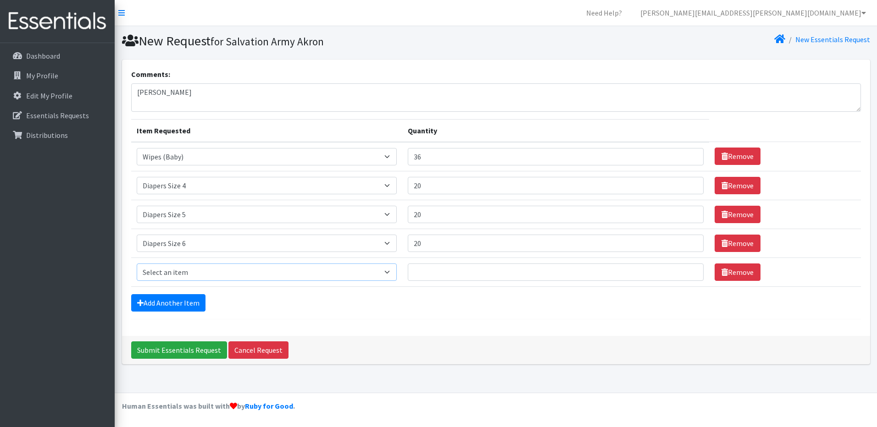
click at [368, 273] on select "Select an item Adult XXX Large Adult Large Adult XX Large Adult Medium Adult Sm…" at bounding box center [267, 272] width 261 height 17
select select "4739"
click at [137, 264] on select "Select an item Adult XXX Large Adult Large Adult XX Large Adult Medium Adult Sm…" at bounding box center [267, 272] width 261 height 17
click at [432, 274] on input "Quantity" at bounding box center [556, 272] width 296 height 17
type input "20"
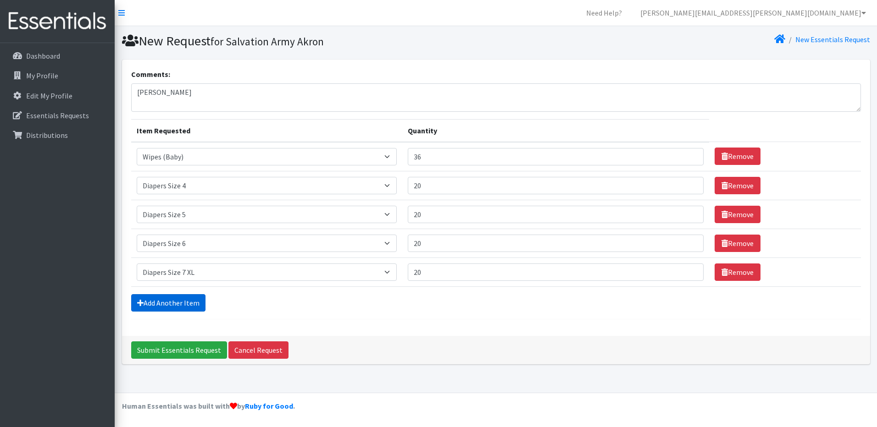
click at [191, 306] on link "Add Another Item" at bounding box center [168, 302] width 74 height 17
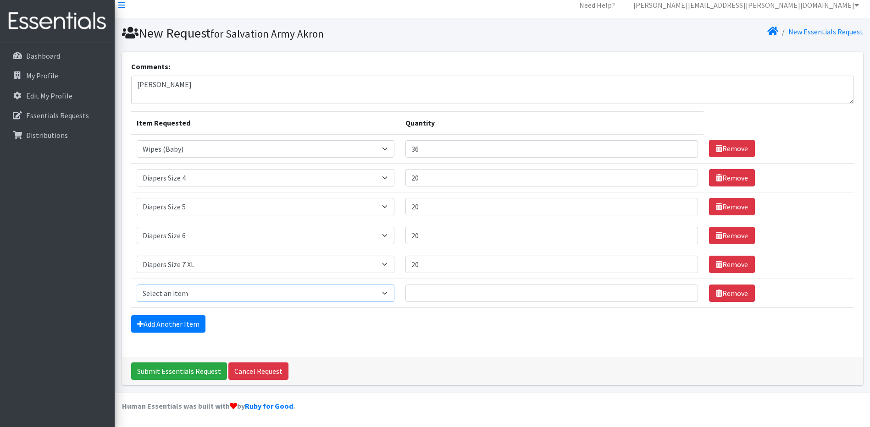
click at [381, 294] on select "Select an item Adult XXX Large Adult Large Adult XX Large Adult Medium Adult Sm…" at bounding box center [266, 293] width 258 height 17
select select "2929"
click at [137, 285] on select "Select an item Adult XXX Large Adult Large Adult XX Large Adult Medium Adult Sm…" at bounding box center [266, 293] width 258 height 17
click at [425, 295] on input "Quantity" at bounding box center [551, 293] width 293 height 17
type input "12"
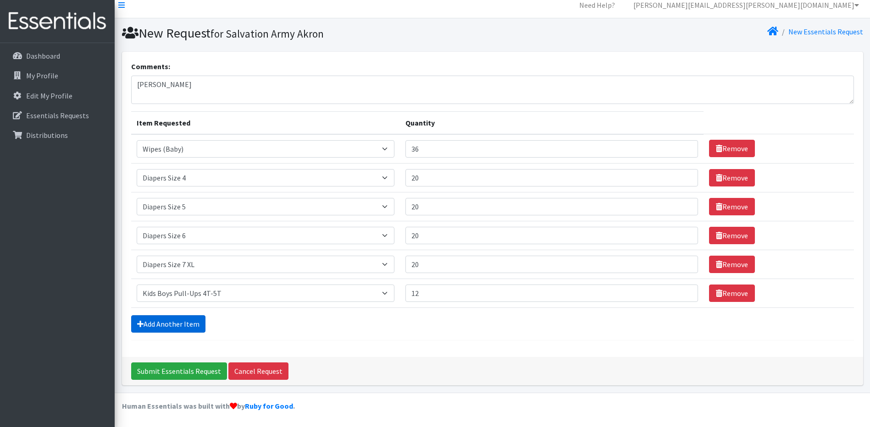
click at [166, 325] on link "Add Another Item" at bounding box center [168, 324] width 74 height 17
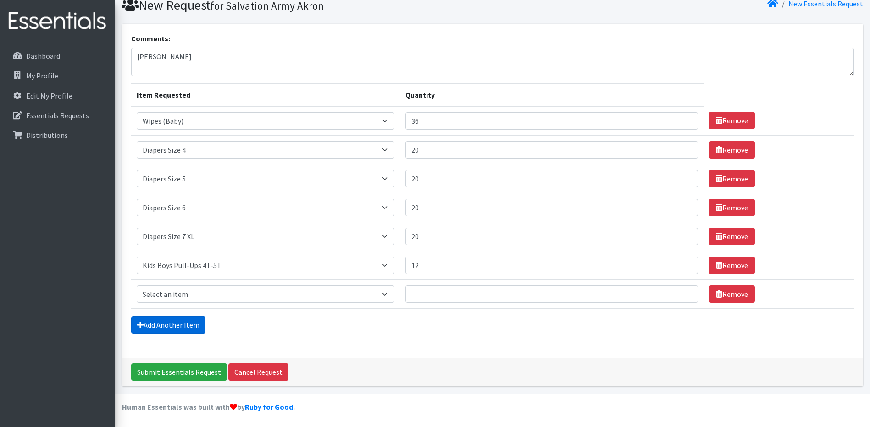
scroll to position [37, 0]
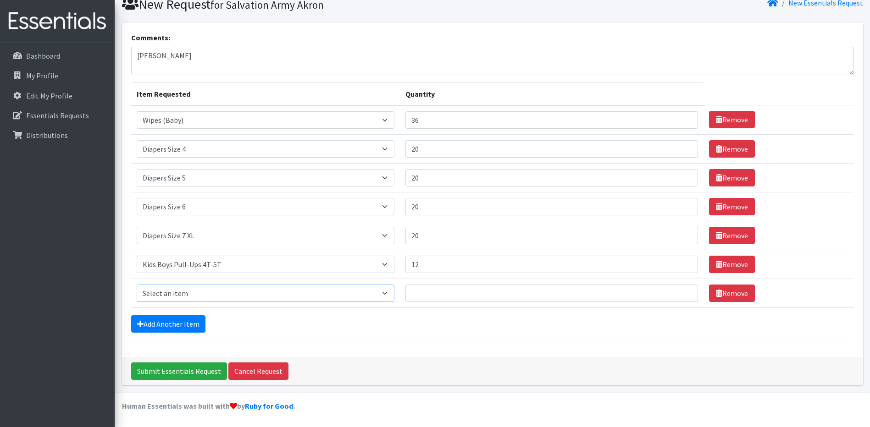
click at [364, 294] on select "Select an item Adult XXX Large Adult Large Adult XX Large Adult Medium Adult Sm…" at bounding box center [266, 293] width 258 height 17
select select "2928"
click at [137, 285] on select "Select an item Adult XXX Large Adult Large Adult XX Large Adult Medium Adult Sm…" at bounding box center [266, 293] width 258 height 17
click at [434, 295] on input "Quantity" at bounding box center [551, 293] width 293 height 17
type input "12"
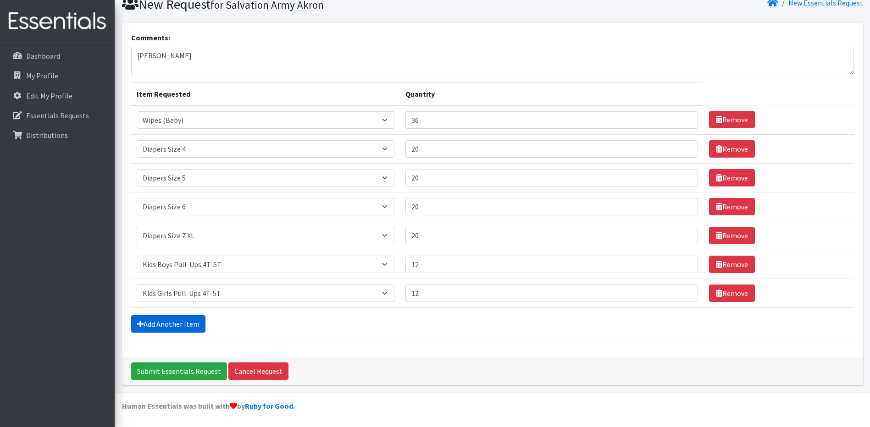
click at [186, 326] on link "Add Another Item" at bounding box center [168, 324] width 74 height 17
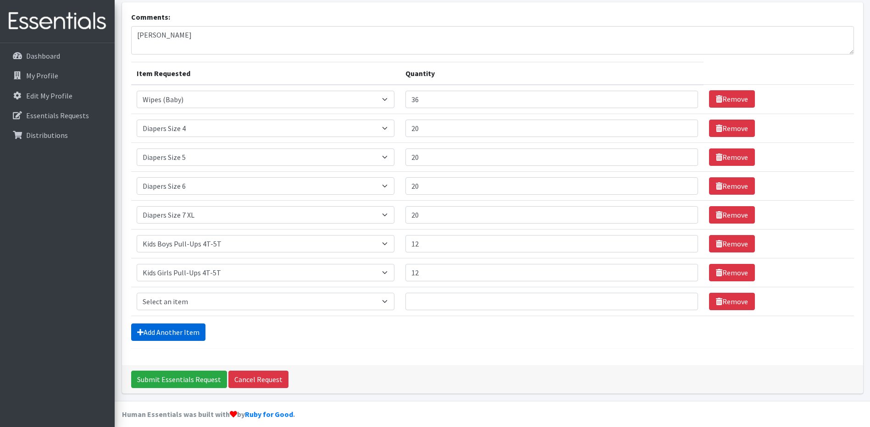
scroll to position [66, 0]
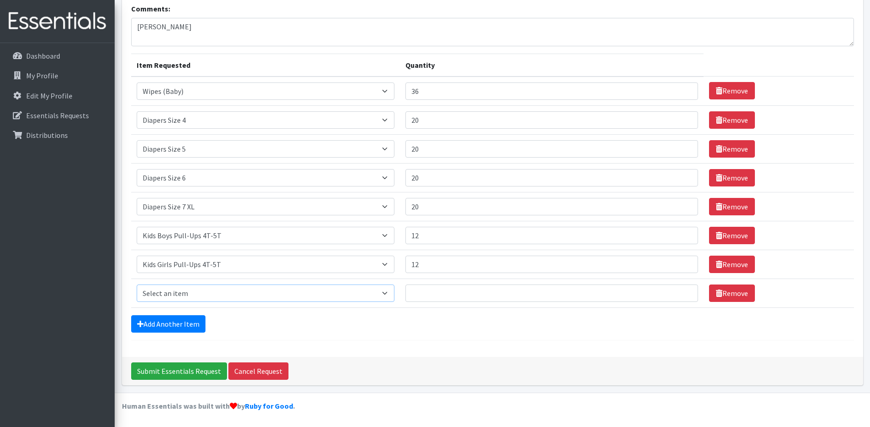
click at [393, 294] on select "Select an item Adult XXX Large Adult Large Adult XX Large Adult Medium Adult Sm…" at bounding box center [266, 293] width 258 height 17
click at [727, 291] on link "Remove" at bounding box center [732, 293] width 46 height 17
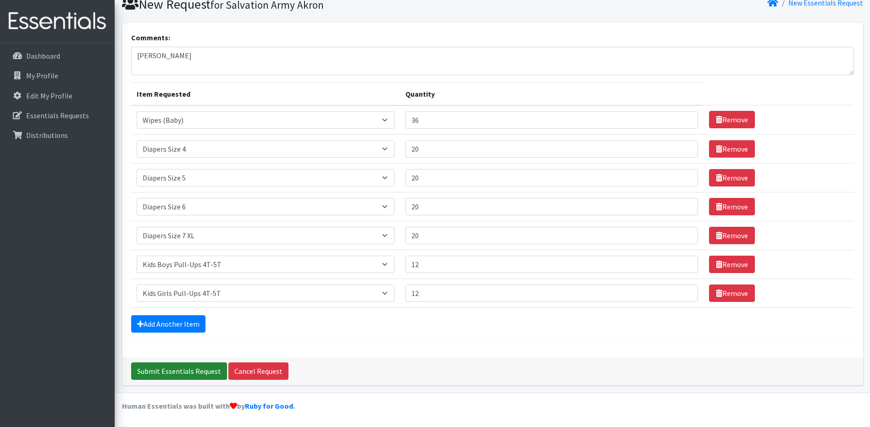
click at [162, 371] on input "Submit Essentials Request" at bounding box center [179, 371] width 96 height 17
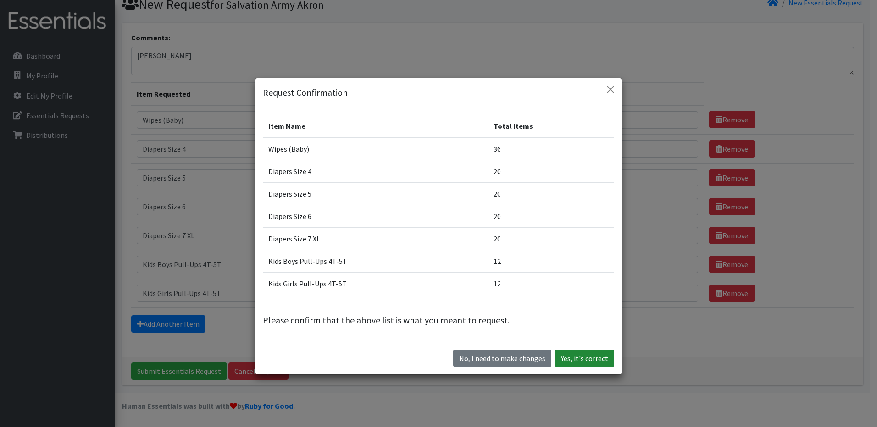
click at [582, 360] on button "Yes, it's correct" at bounding box center [584, 358] width 59 height 17
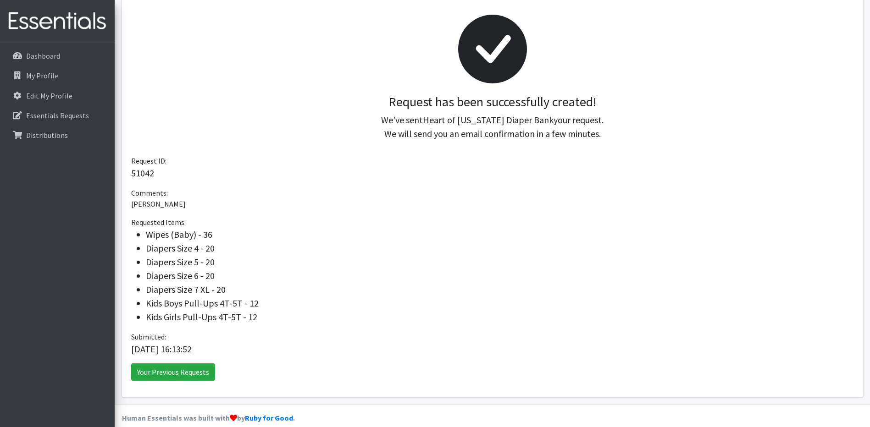
scroll to position [136, 0]
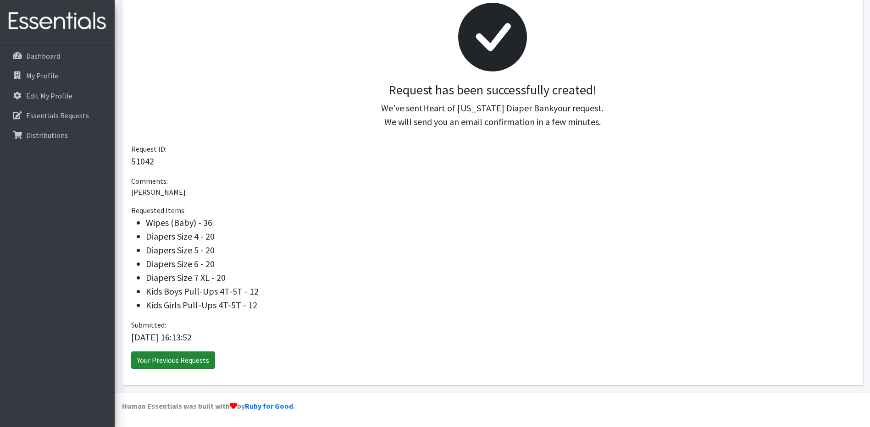
click at [187, 361] on link "Your Previous Requests" at bounding box center [173, 360] width 84 height 17
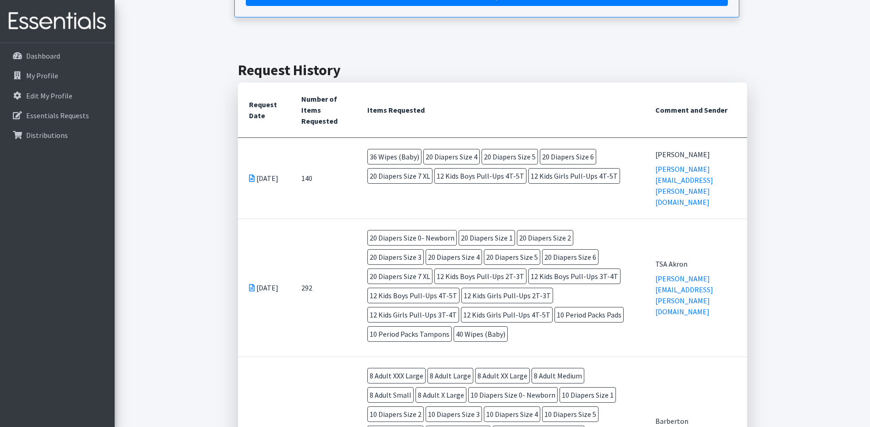
scroll to position [183, 0]
